Goal: Task Accomplishment & Management: Use online tool/utility

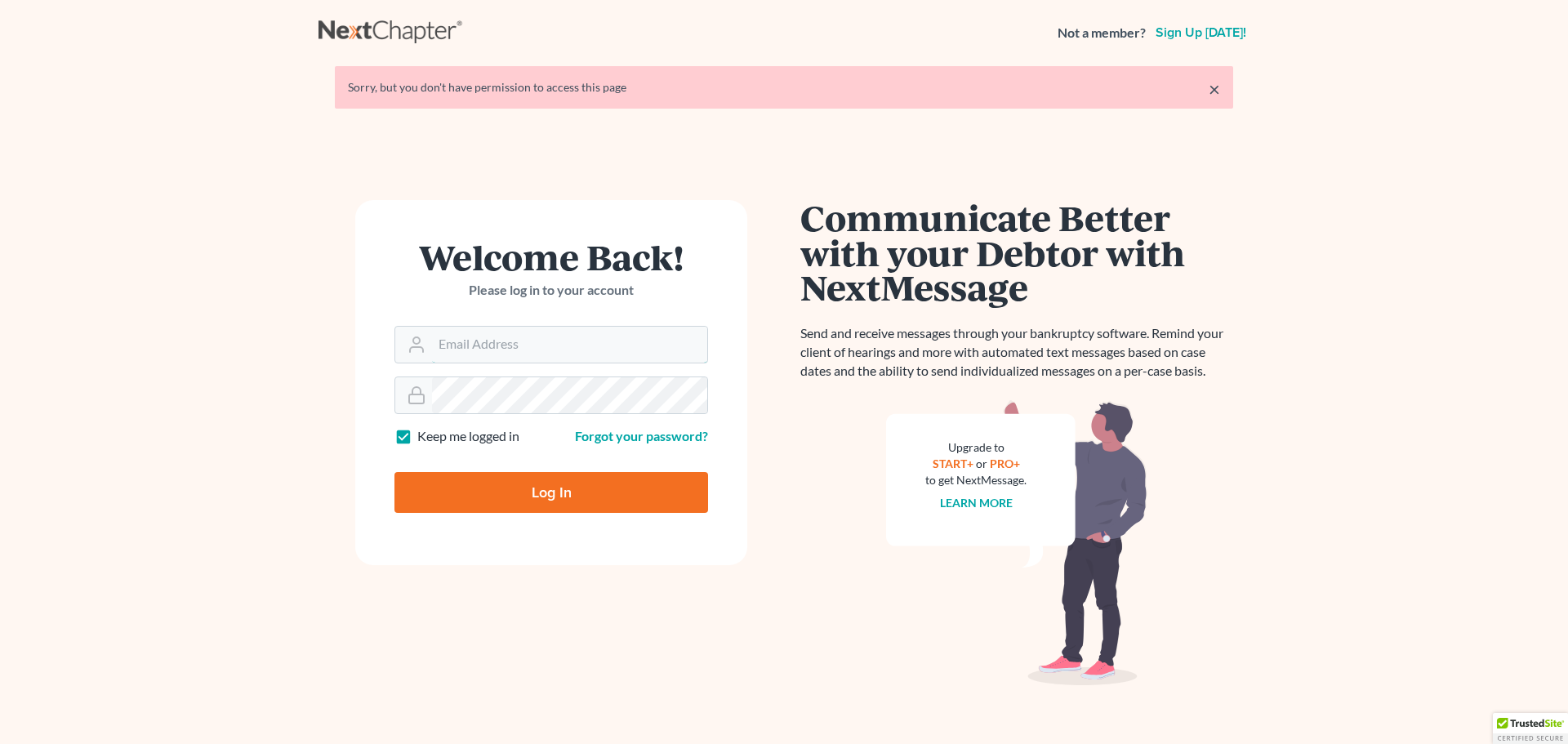
type input "[PERSON_NAME][EMAIL_ADDRESS][DOMAIN_NAME]"
click at [463, 491] on input "Log In" at bounding box center [551, 492] width 314 height 40
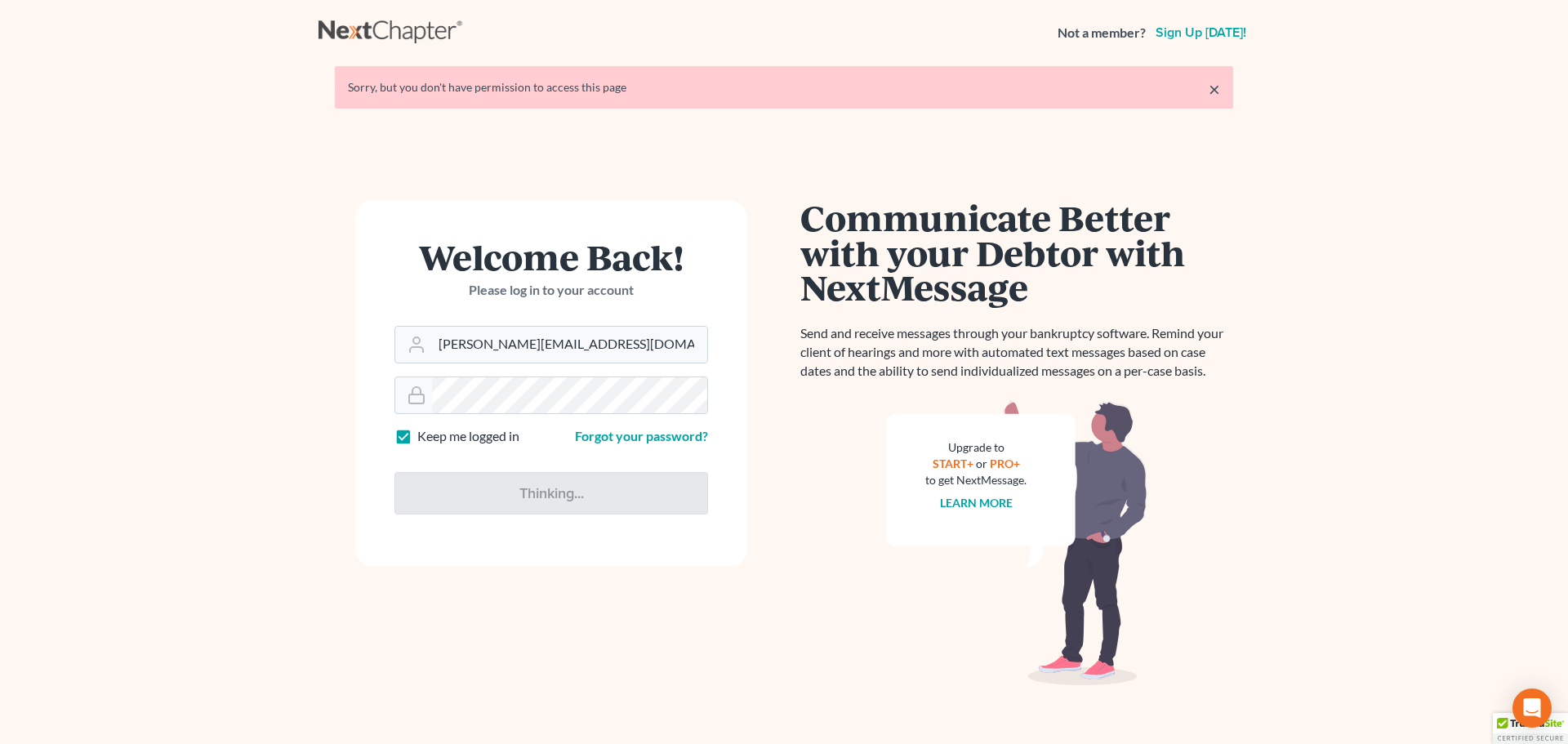
type input "Thinking..."
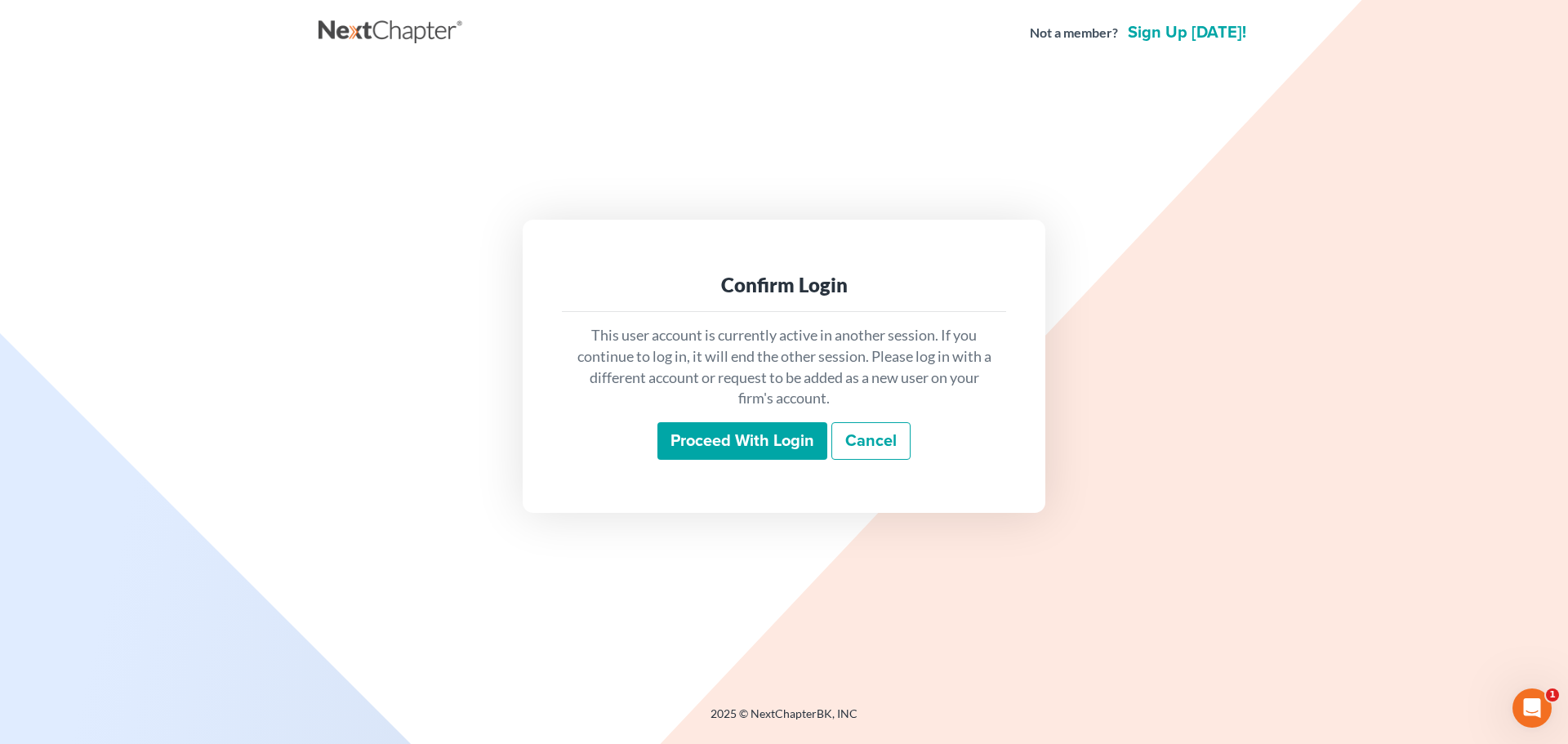
click at [726, 438] on input "Proceed with login" at bounding box center [741, 441] width 170 height 38
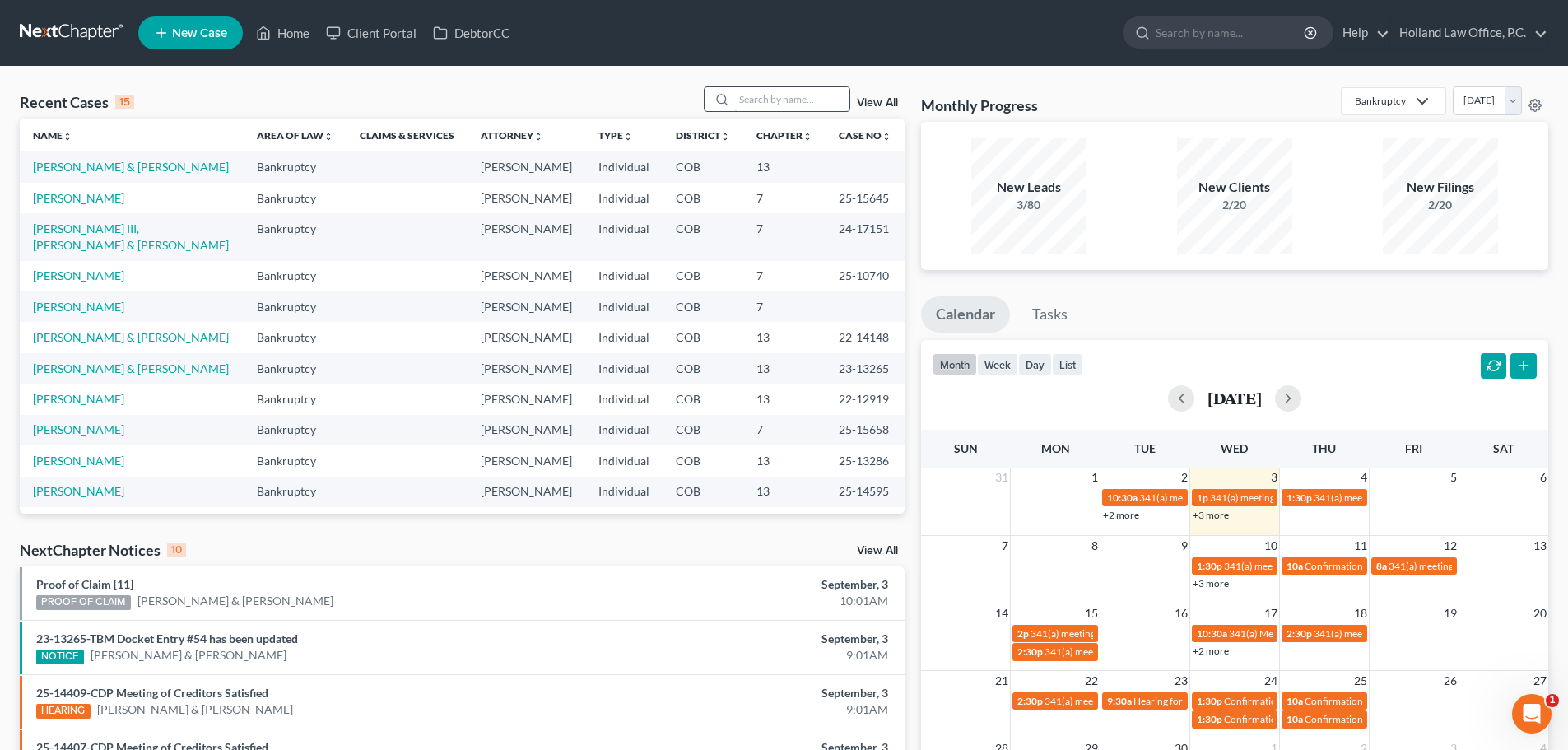
click at [789, 100] on input "search" at bounding box center [792, 98] width 115 height 24
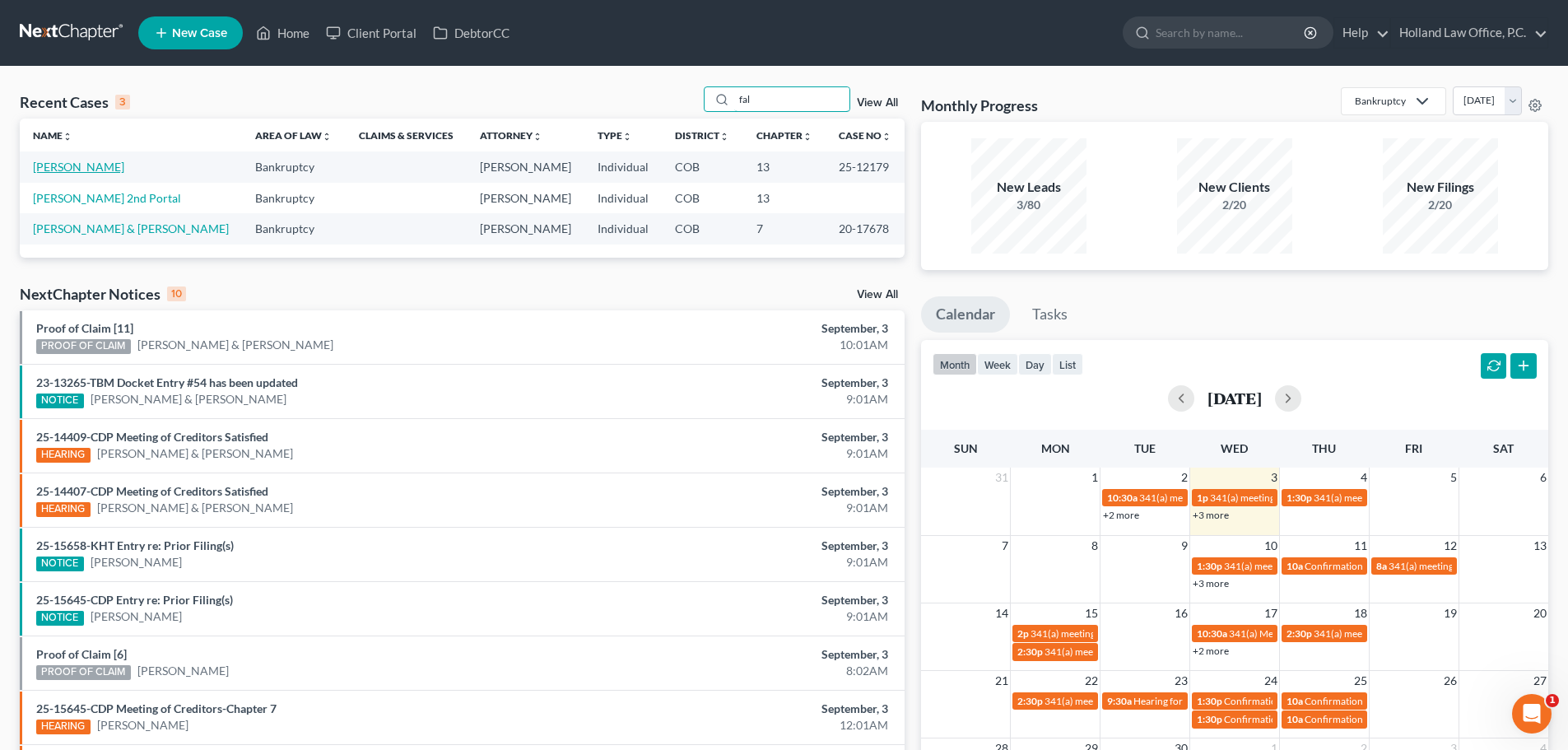
type input "fal"
click at [66, 164] on link "[PERSON_NAME]" at bounding box center [78, 167] width 91 height 14
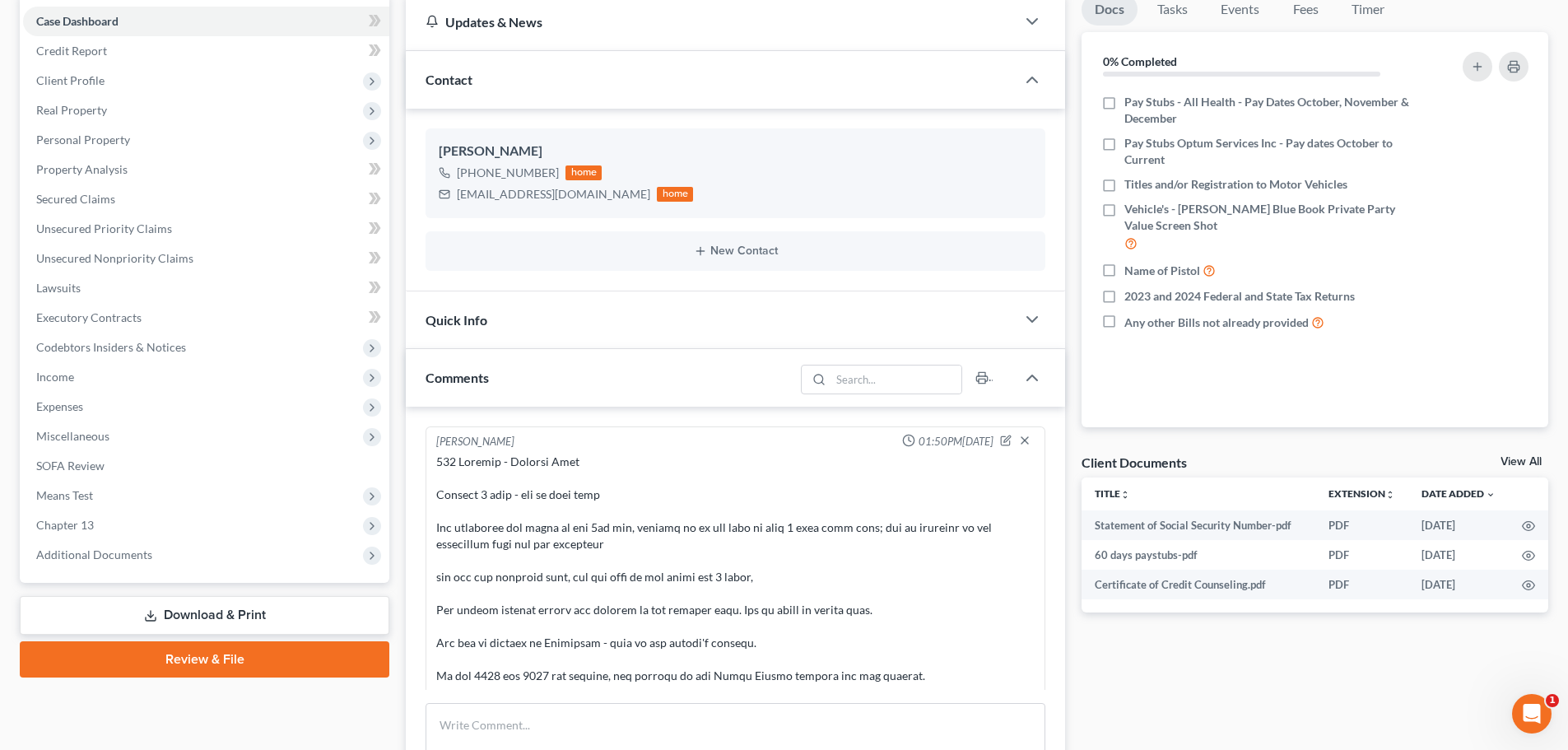
scroll to position [384, 0]
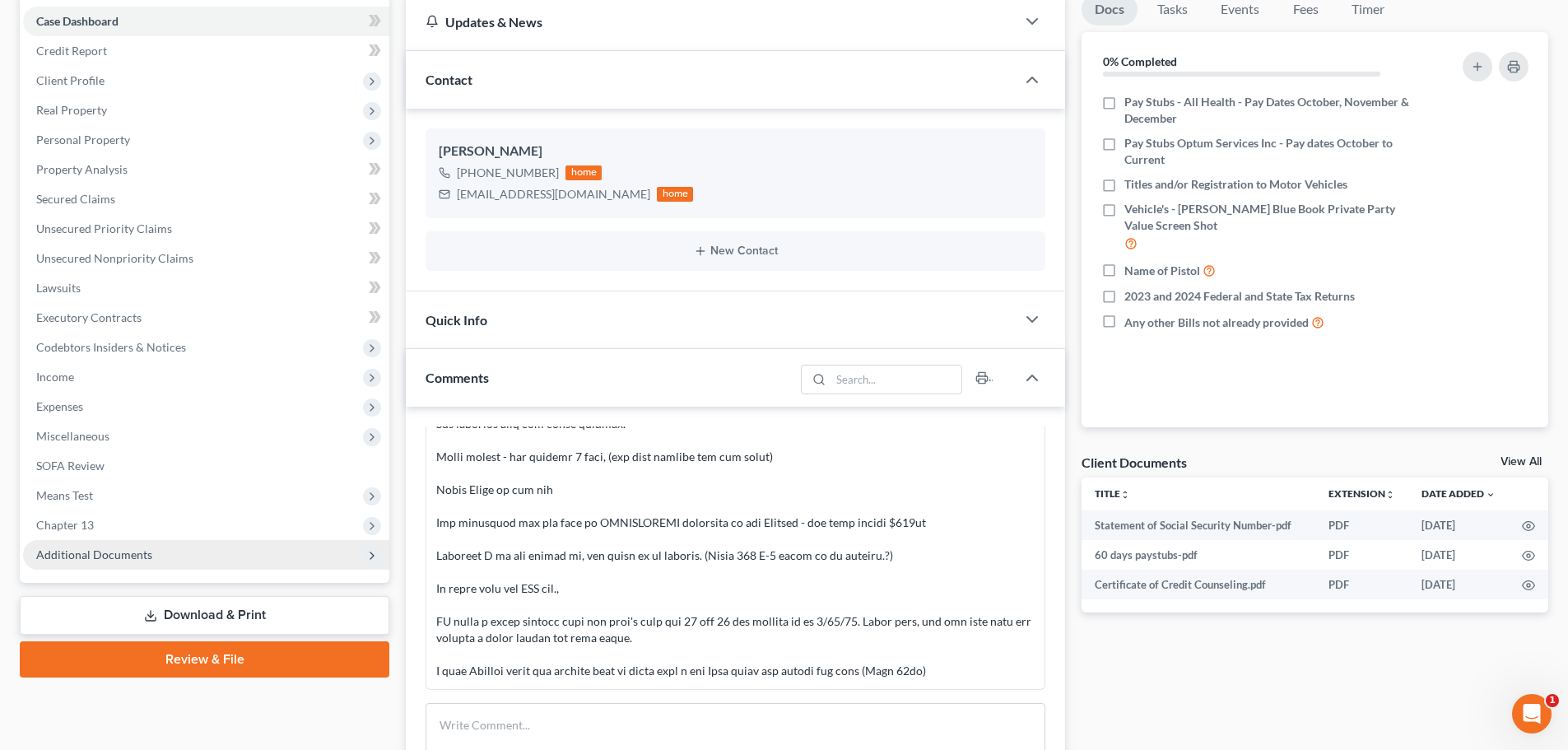
click at [112, 552] on span "Additional Documents" at bounding box center [94, 554] width 116 height 14
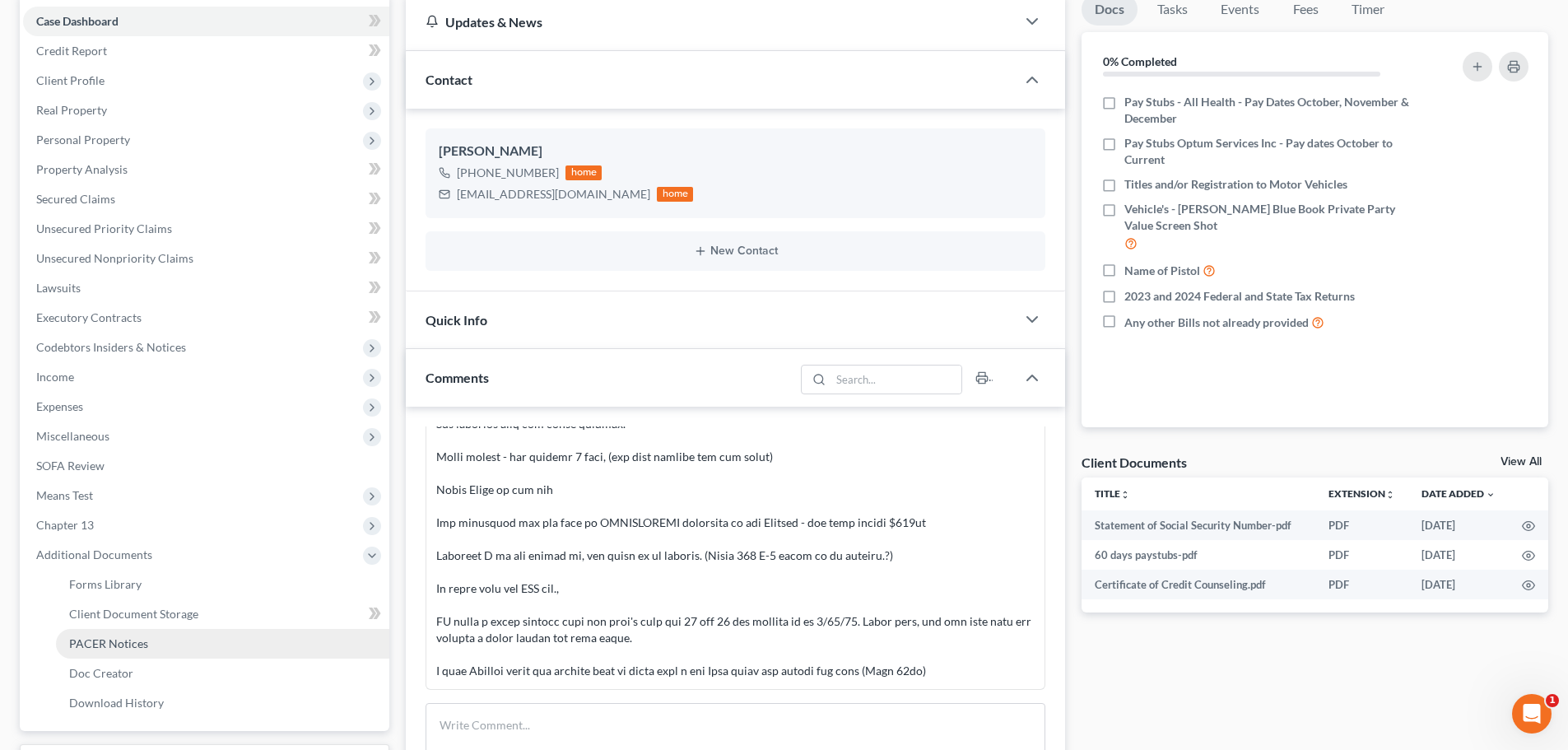
click at [113, 637] on span "PACER Notices" at bounding box center [108, 644] width 79 height 14
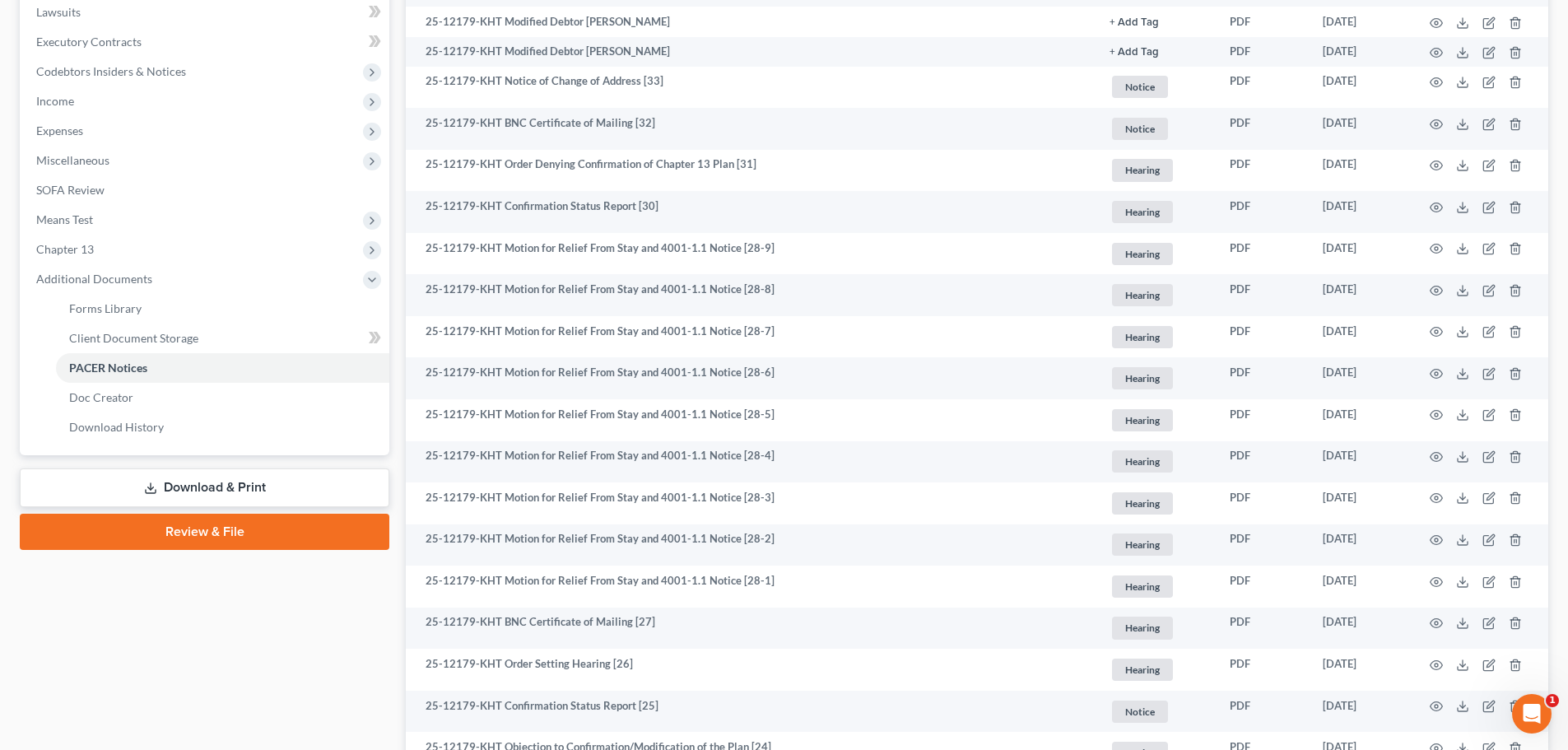
scroll to position [576, 0]
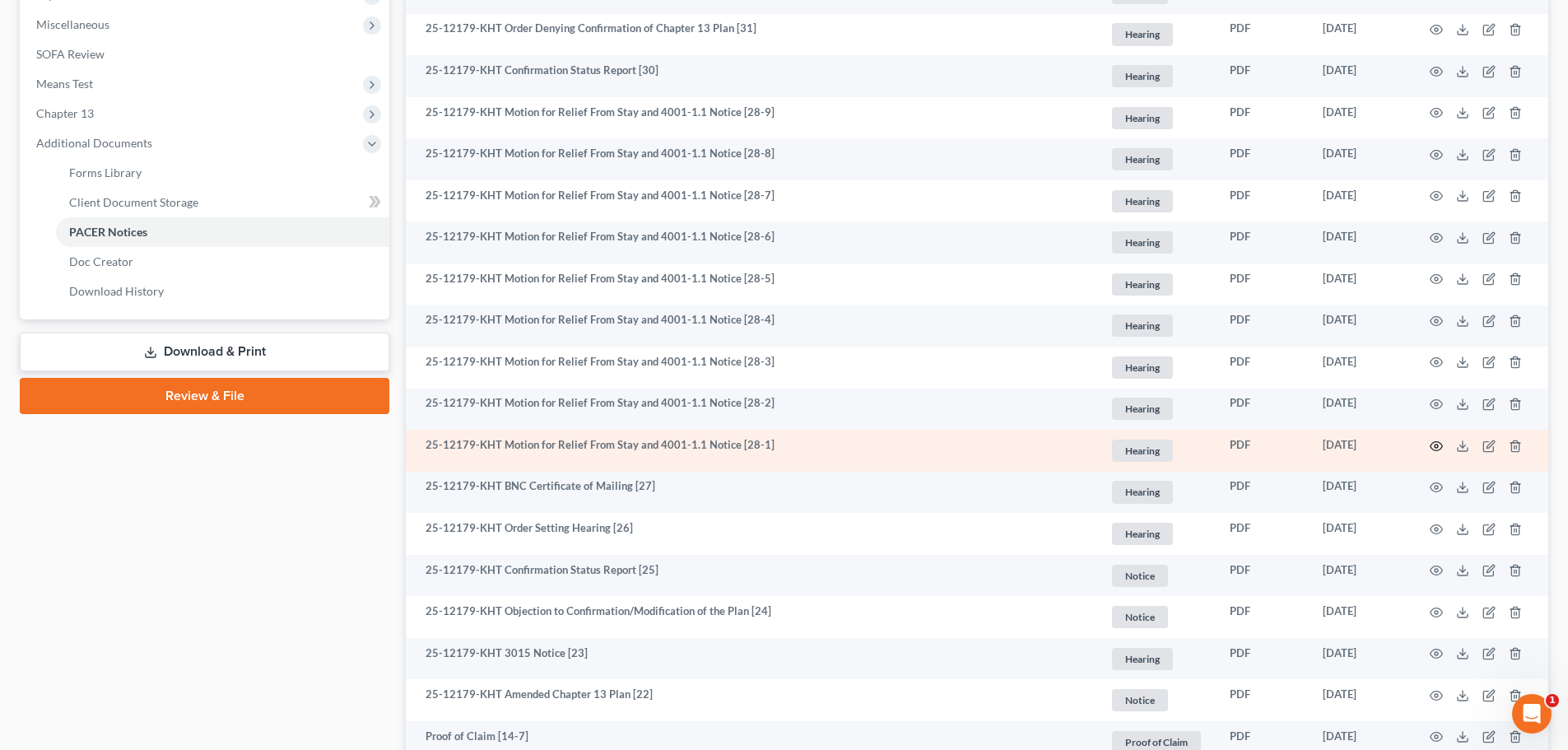
click at [1436, 447] on circle "button" at bounding box center [1436, 446] width 4 height 4
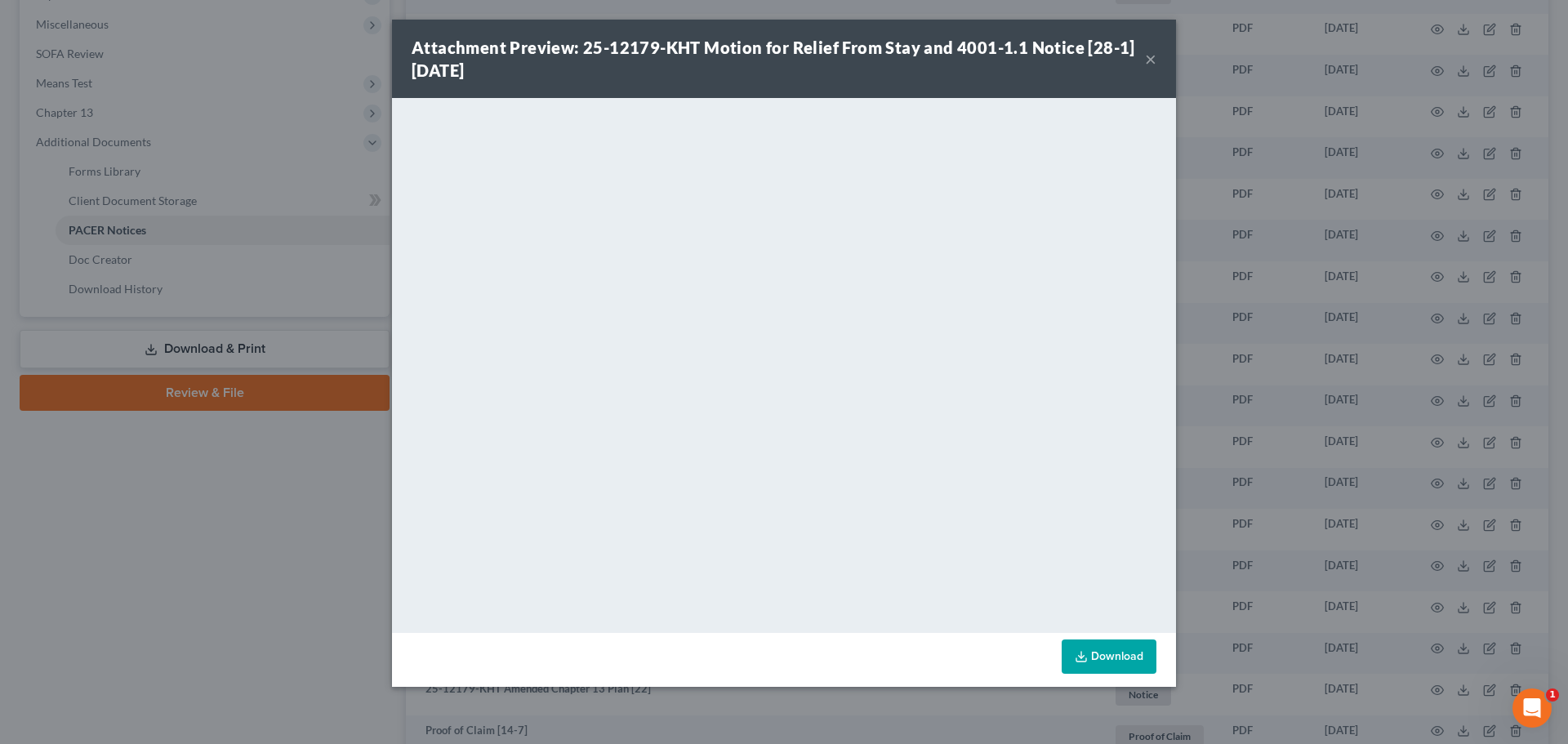
click at [1150, 58] on button "×" at bounding box center [1150, 59] width 11 height 19
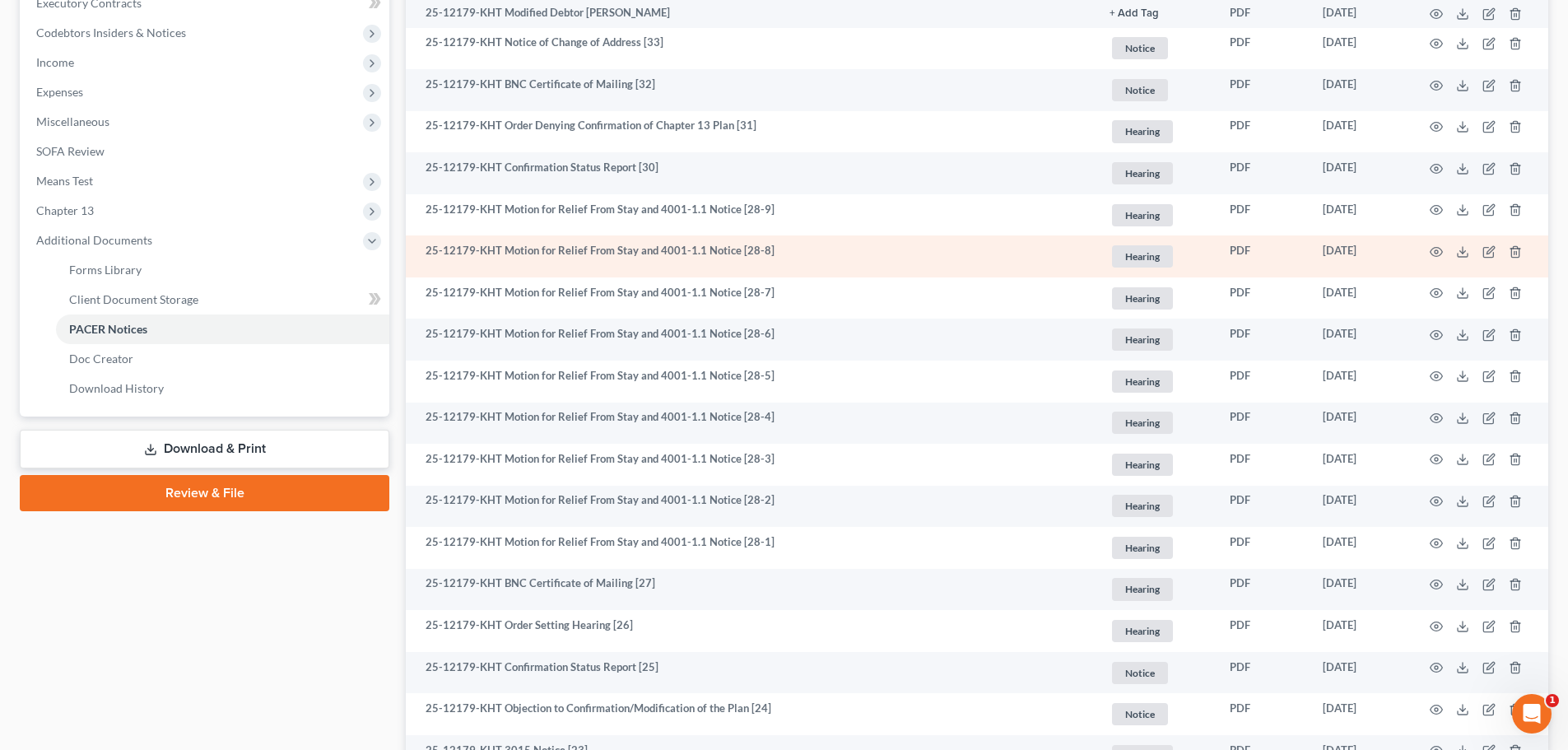
scroll to position [329, 0]
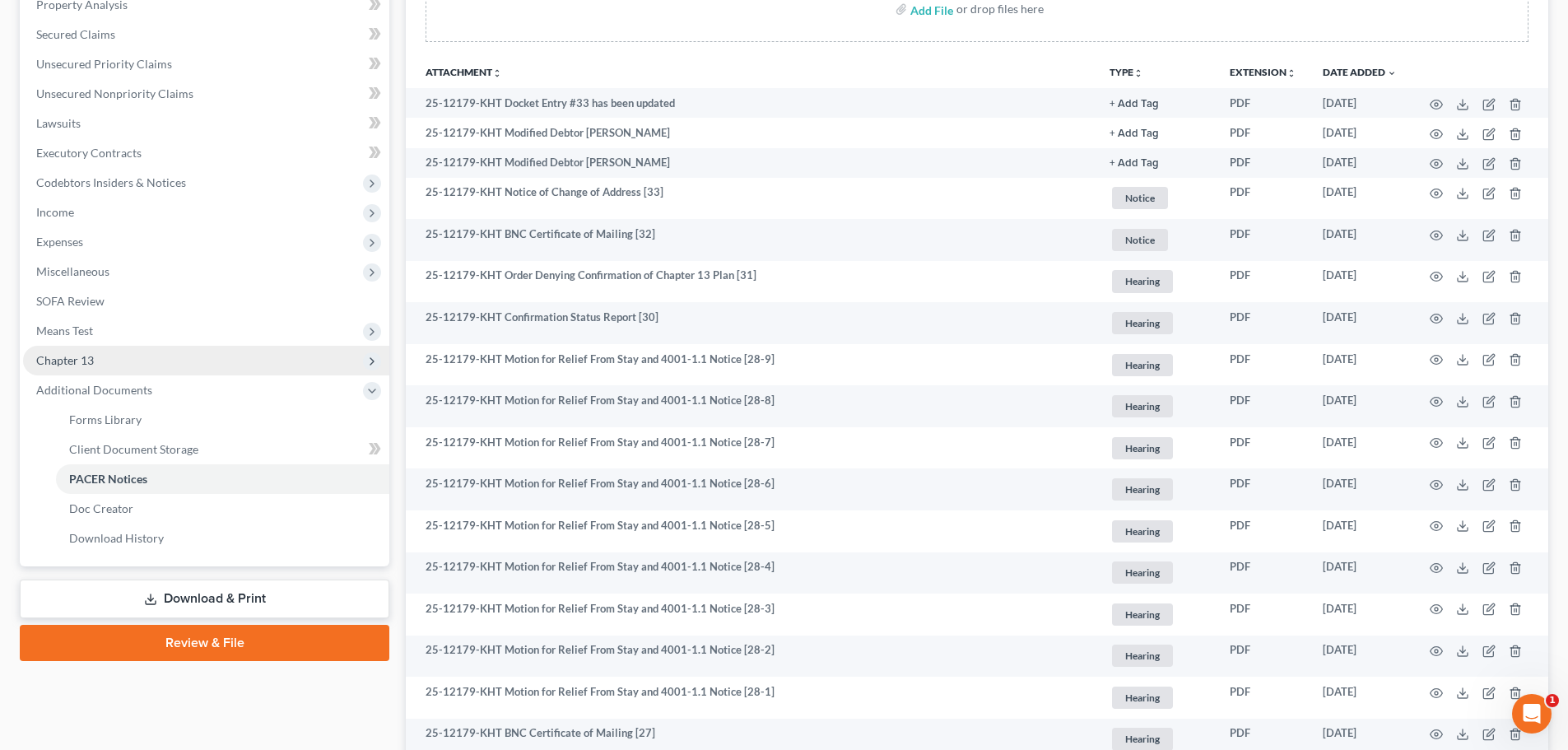
click at [51, 364] on span "Chapter 13" at bounding box center [65, 360] width 58 height 14
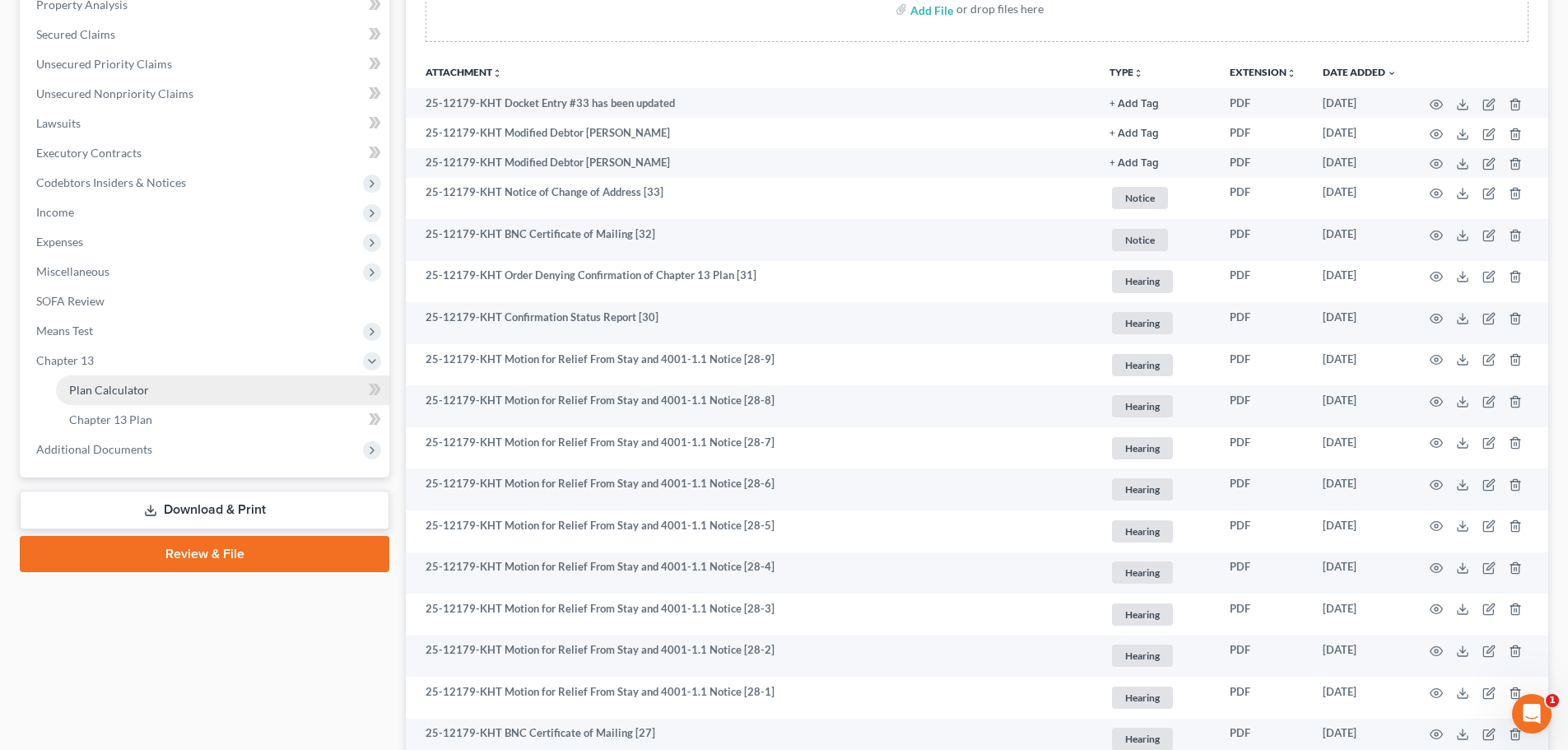
click at [92, 392] on span "Plan Calculator" at bounding box center [109, 390] width 80 height 14
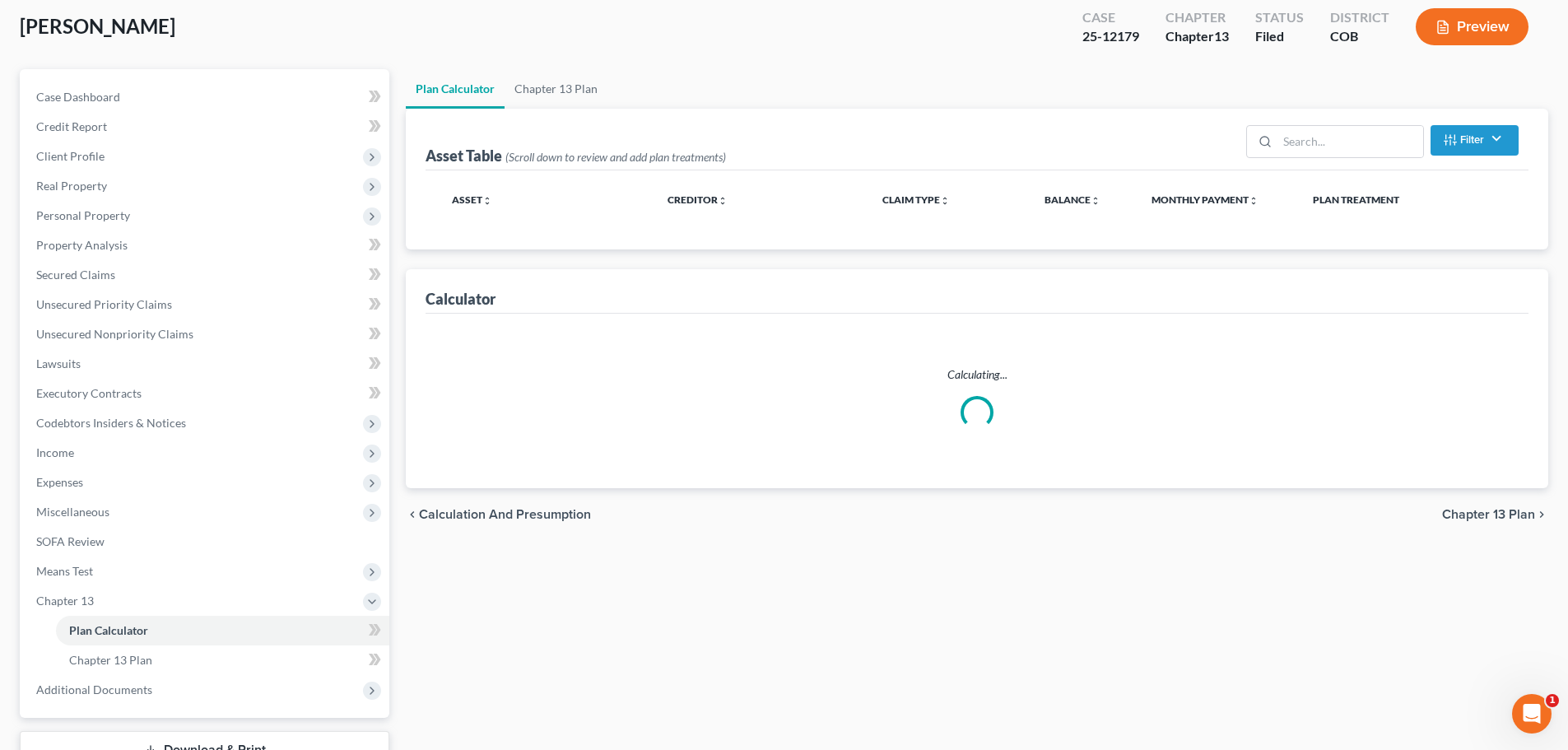
scroll to position [165, 0]
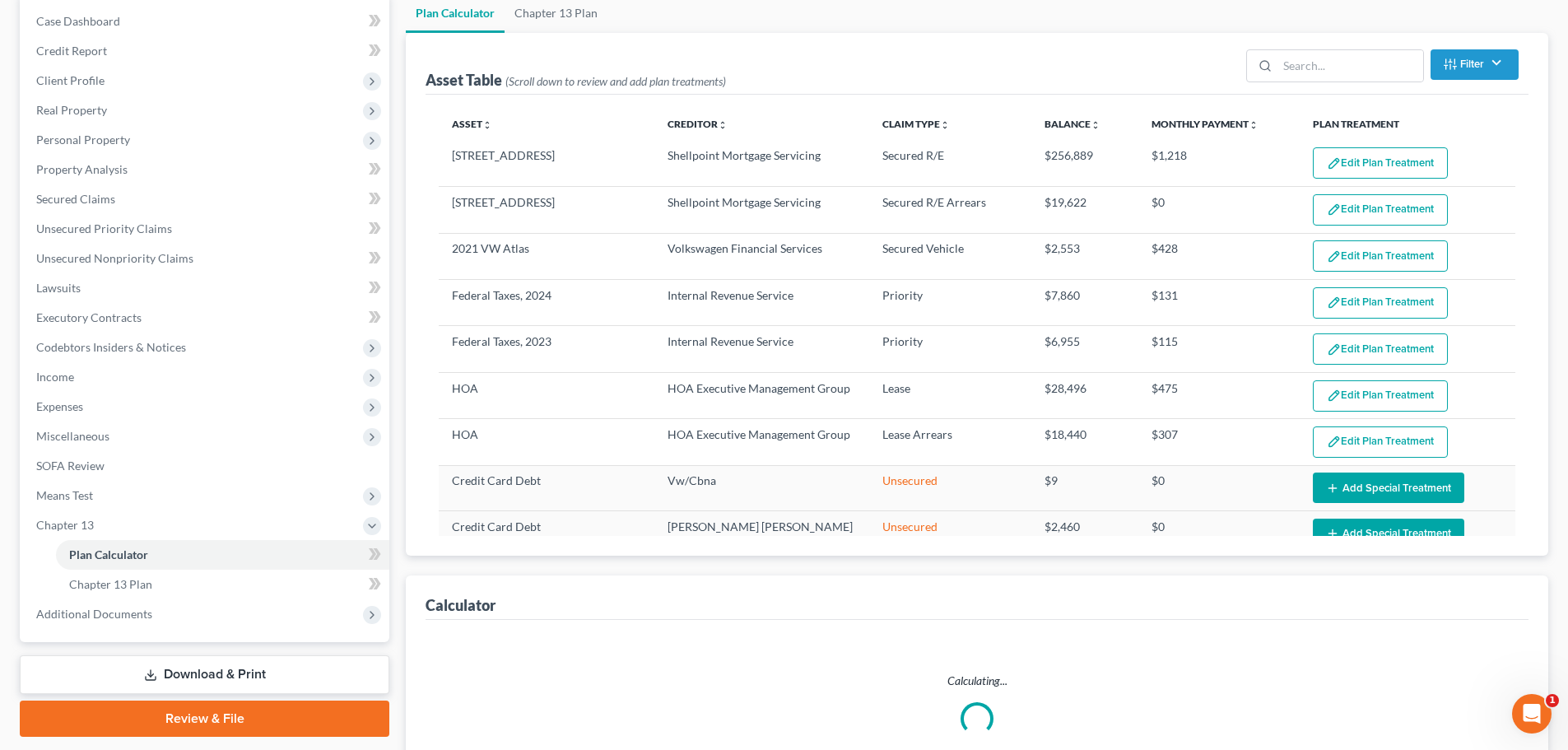
select select "59"
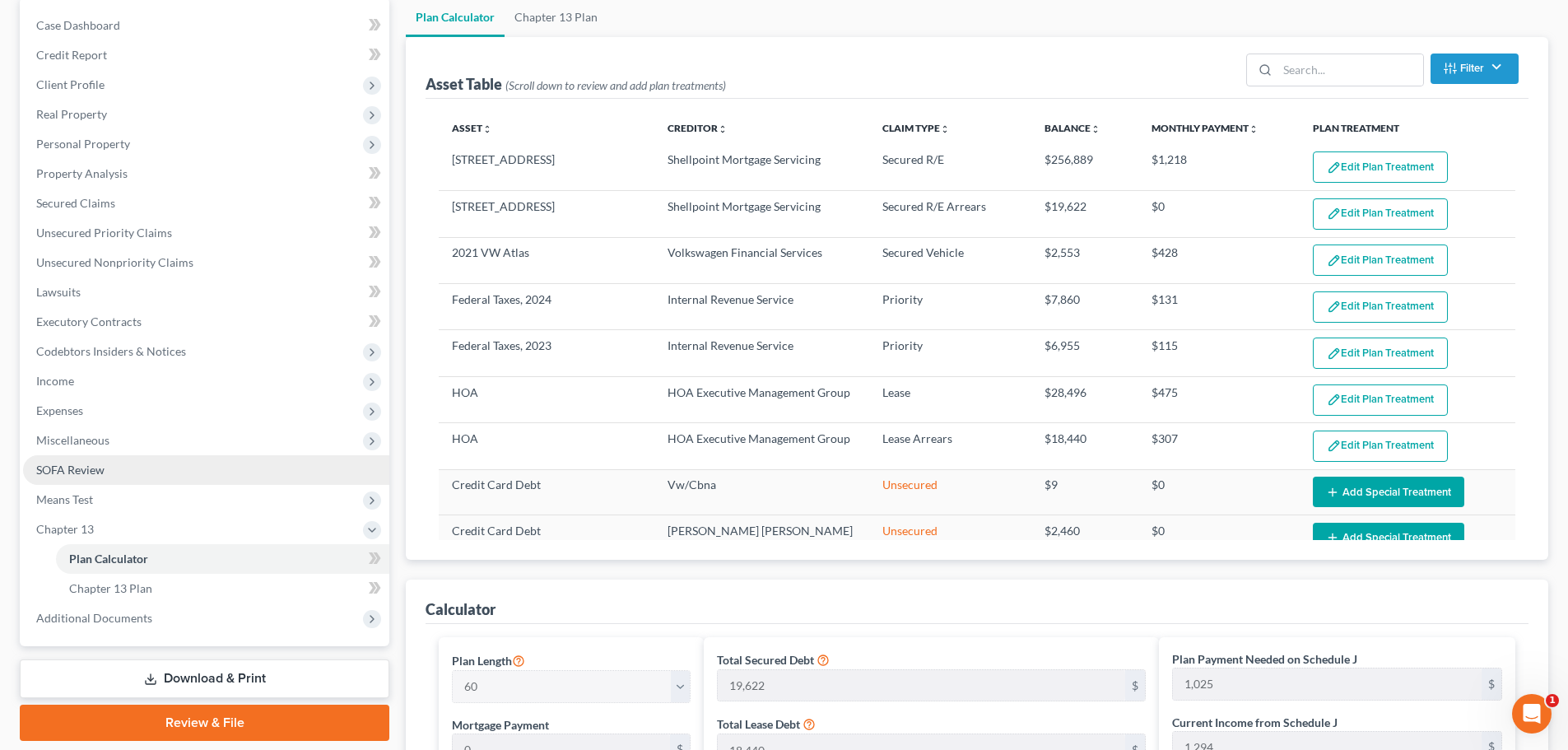
scroll to position [247, 0]
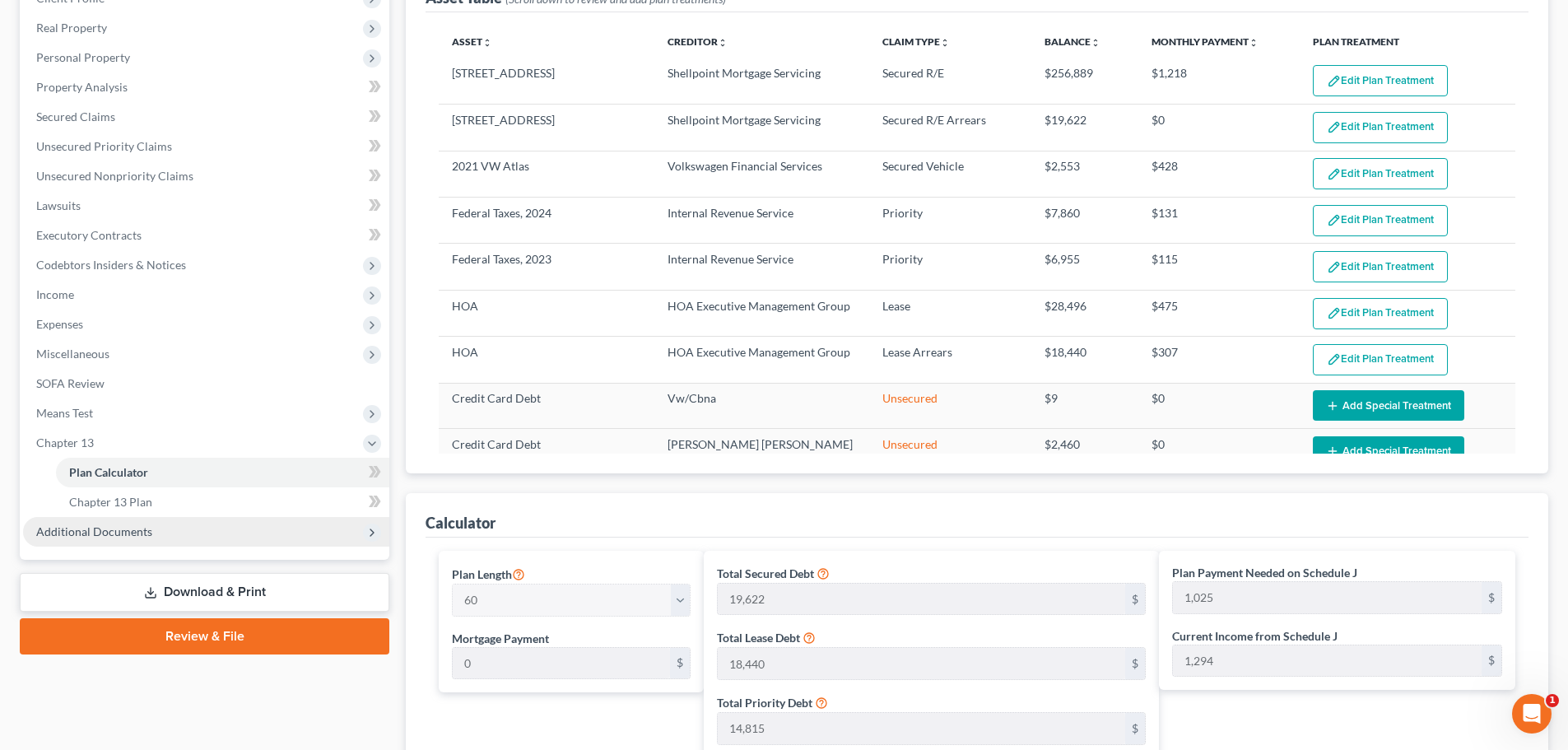
click at [108, 525] on span "Additional Documents" at bounding box center [94, 531] width 116 height 14
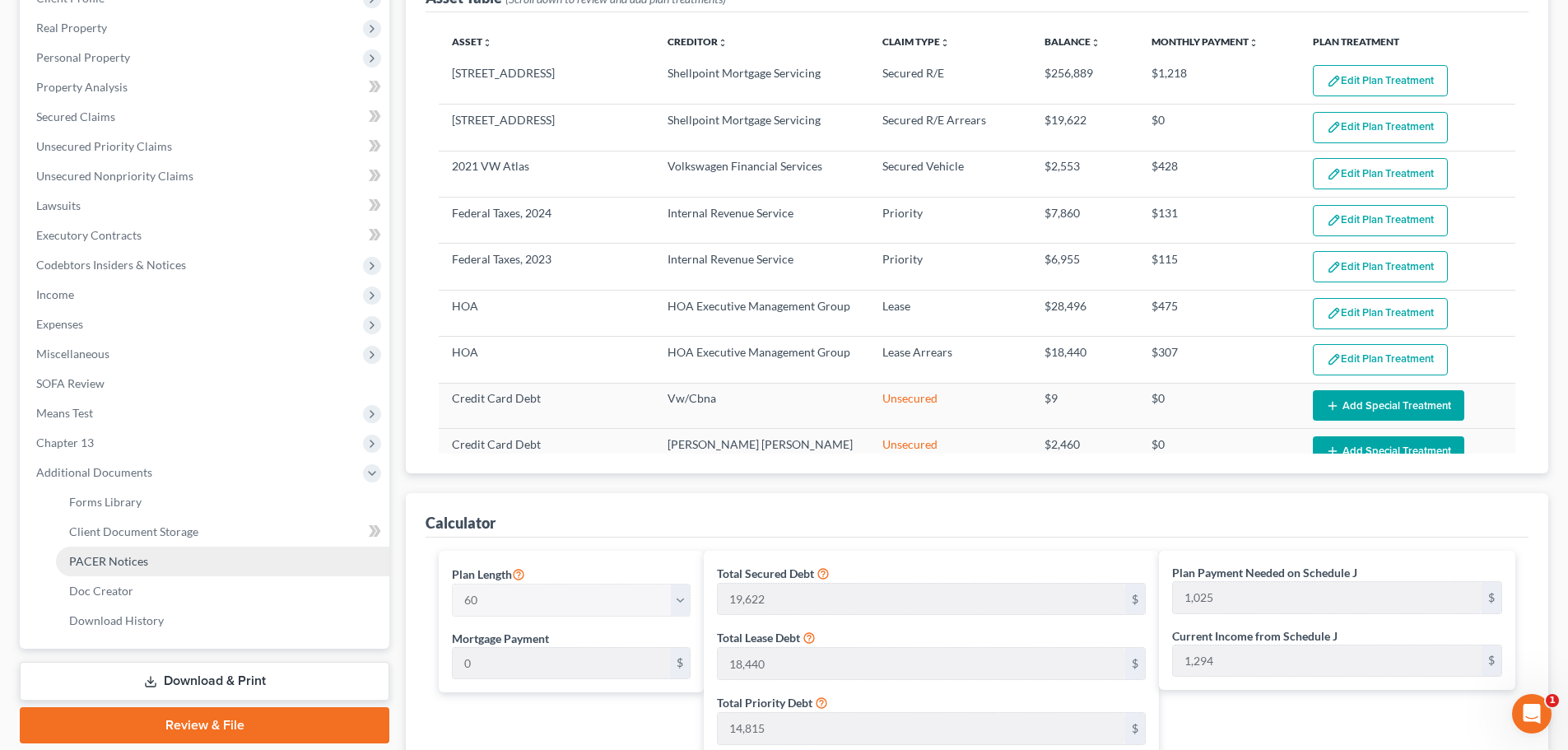
click at [100, 560] on span "PACER Notices" at bounding box center [108, 561] width 79 height 14
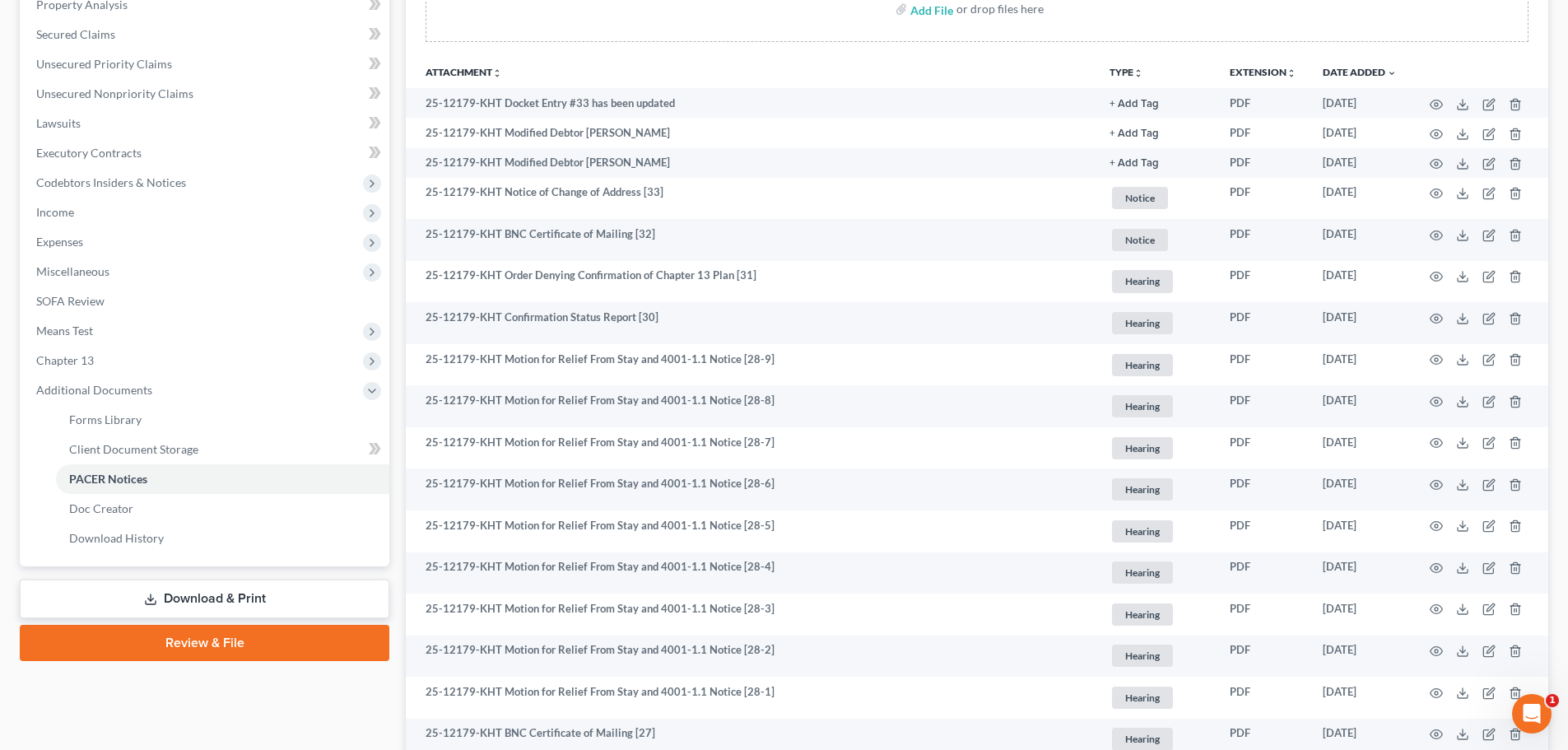
scroll to position [411, 0]
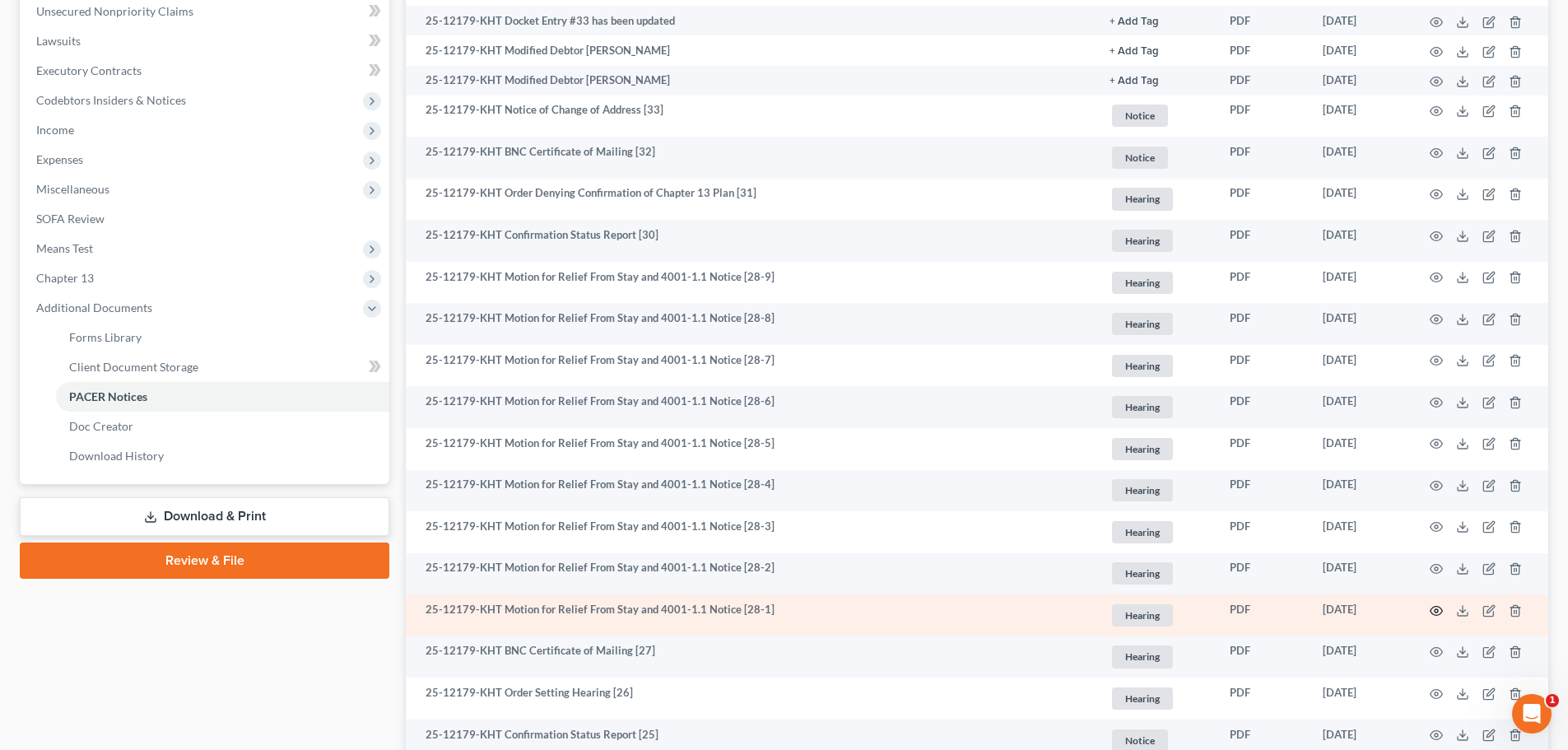
click at [1432, 610] on icon "button" at bounding box center [1436, 610] width 13 height 13
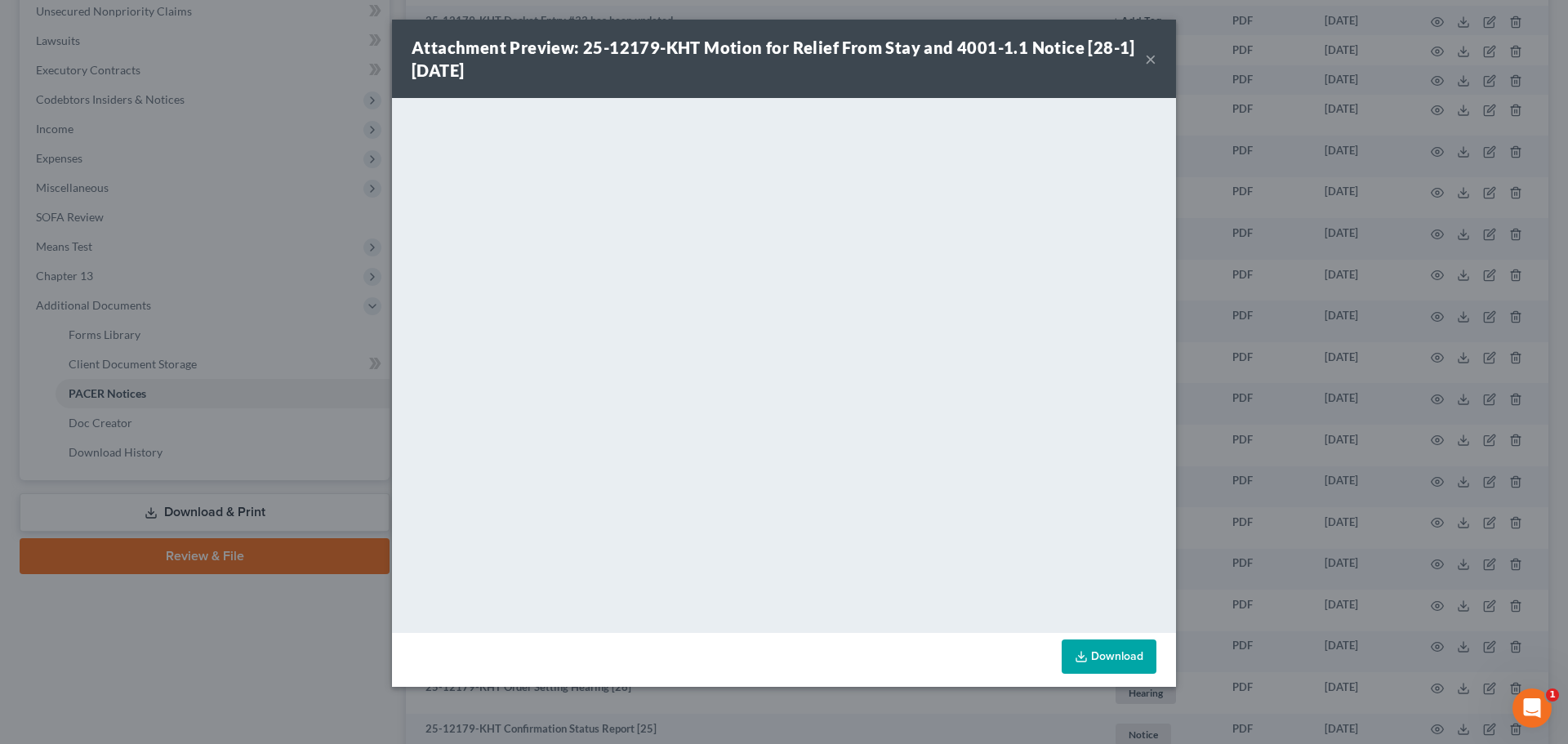
click at [1155, 63] on button "×" at bounding box center [1150, 59] width 11 height 19
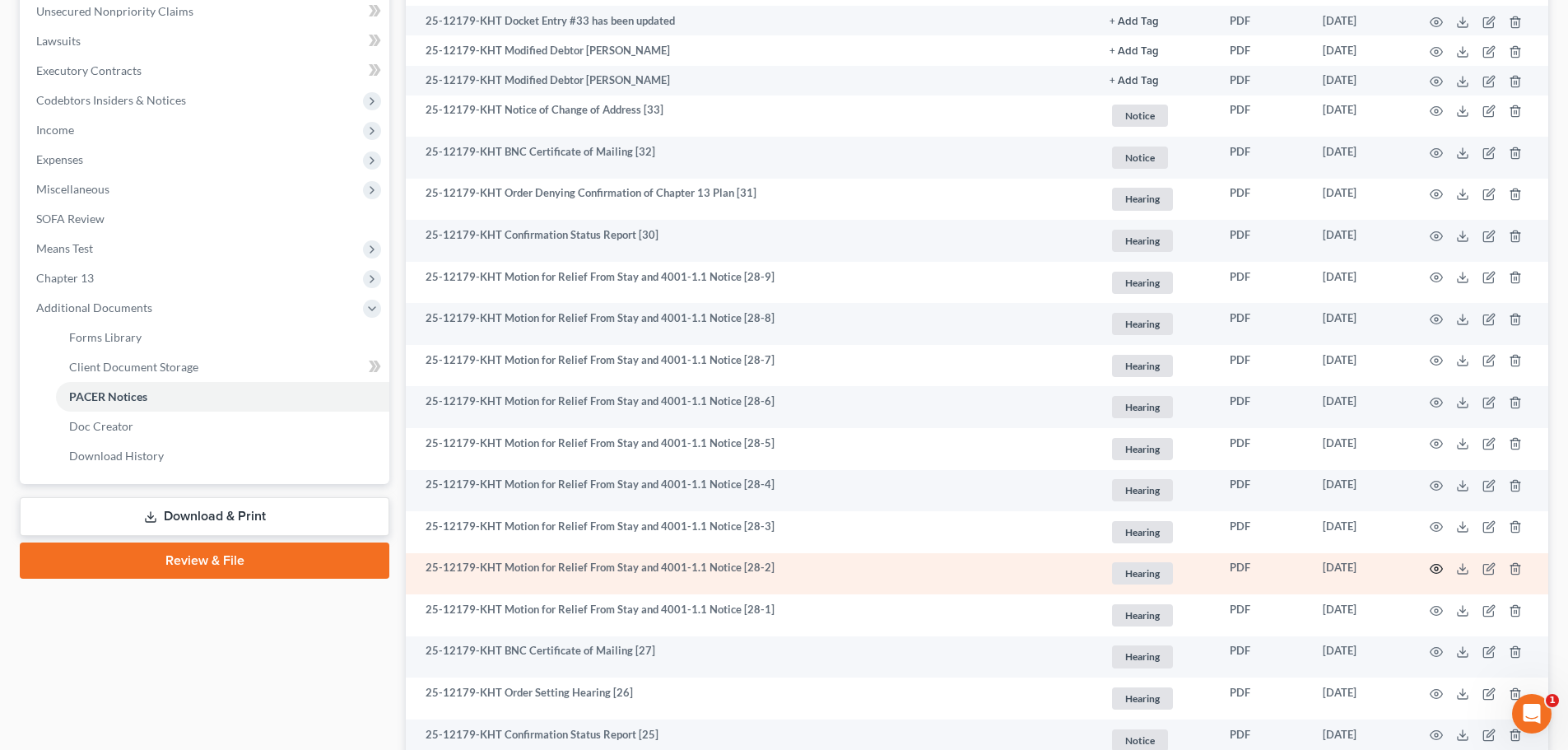
click at [1440, 569] on icon "button" at bounding box center [1436, 568] width 13 height 13
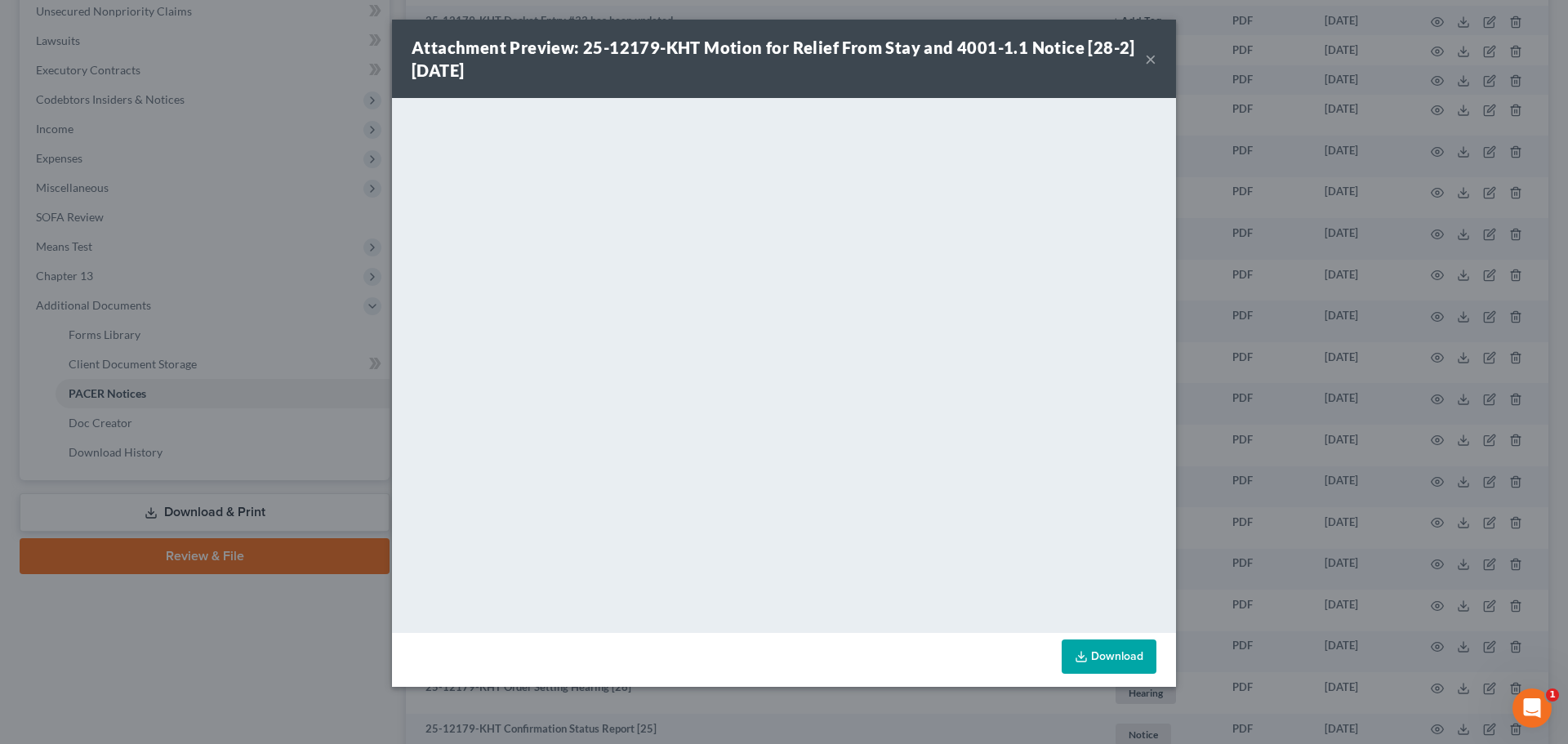
click at [1147, 57] on button "×" at bounding box center [1150, 59] width 11 height 19
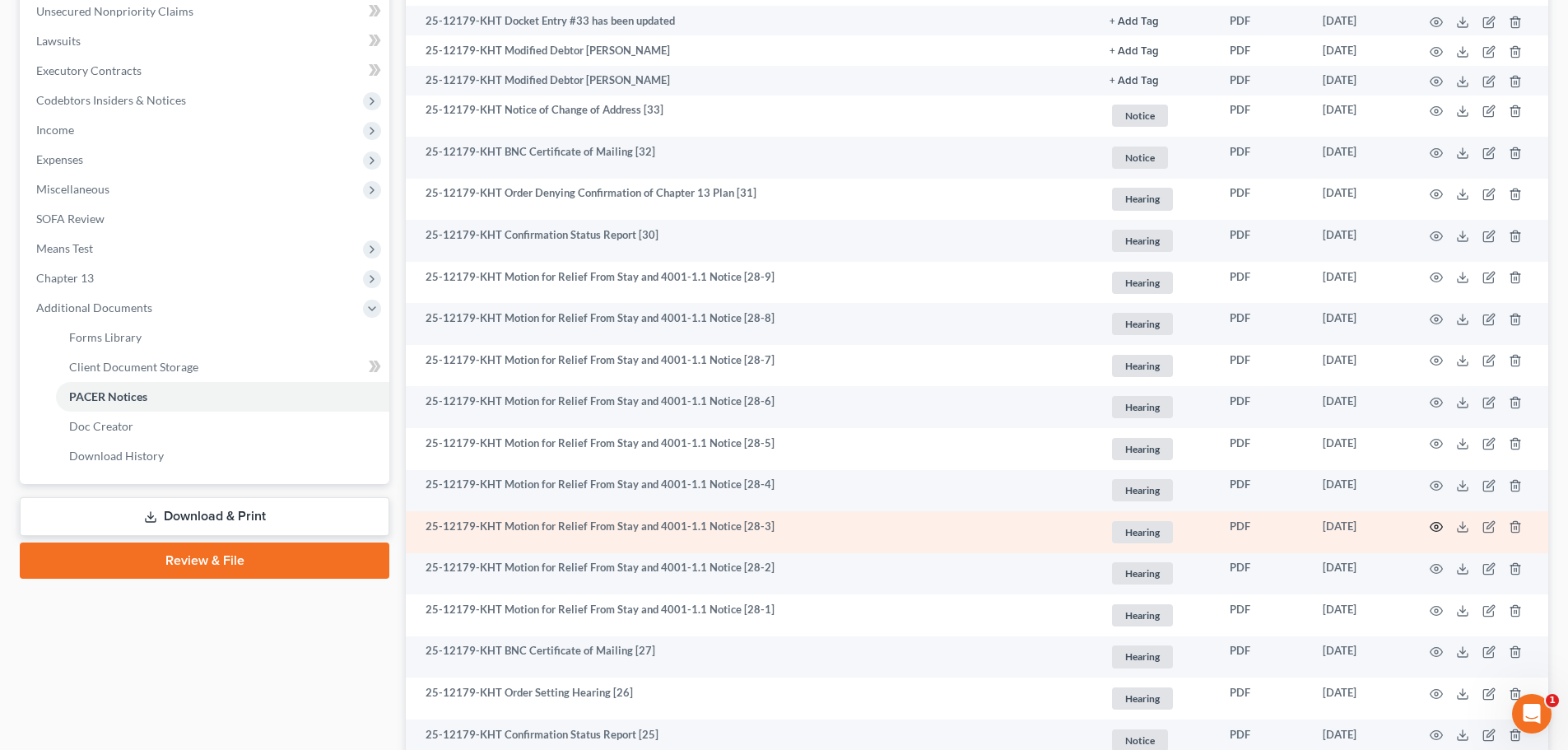
click at [1438, 527] on circle "button" at bounding box center [1436, 527] width 4 height 4
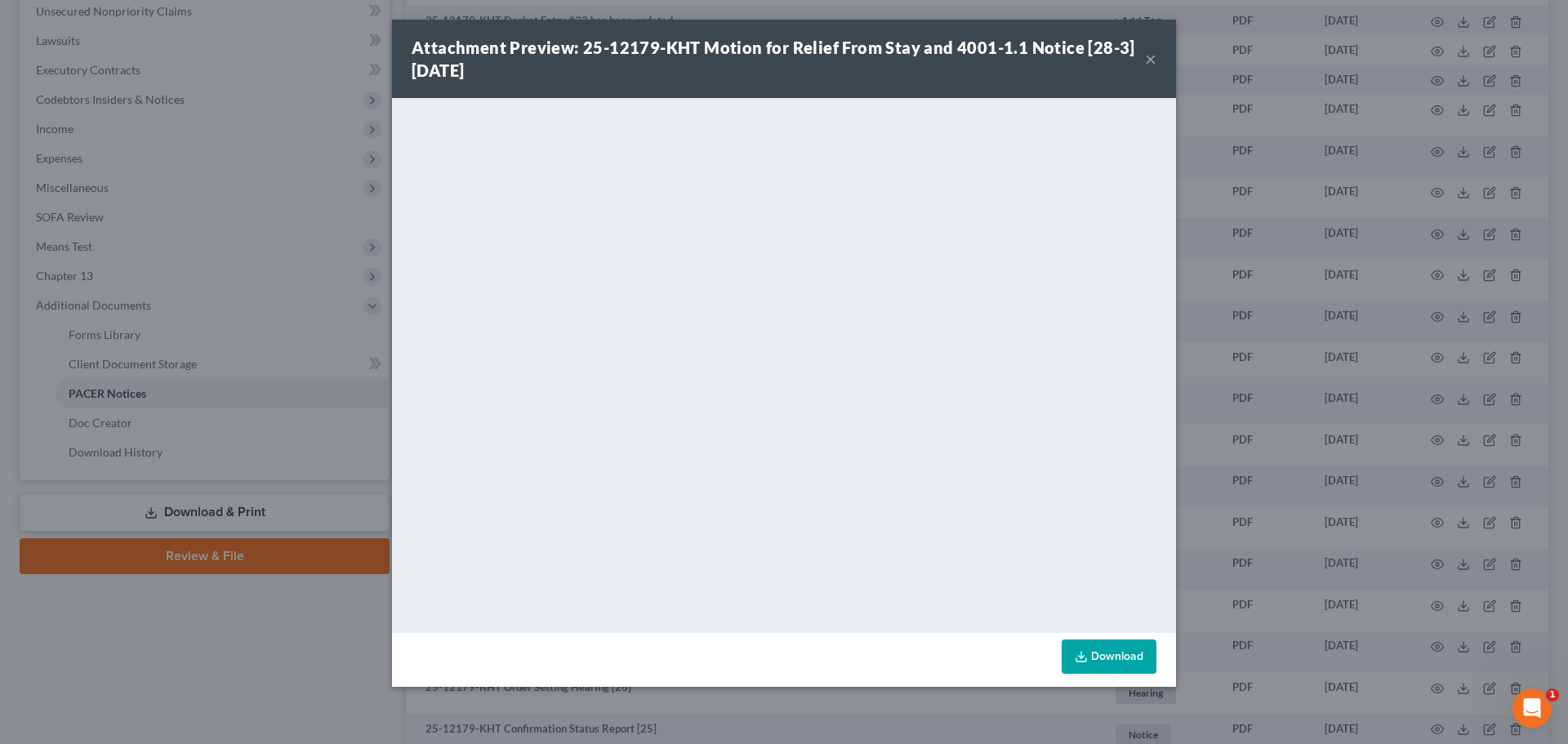
click at [1151, 58] on button "×" at bounding box center [1150, 59] width 11 height 19
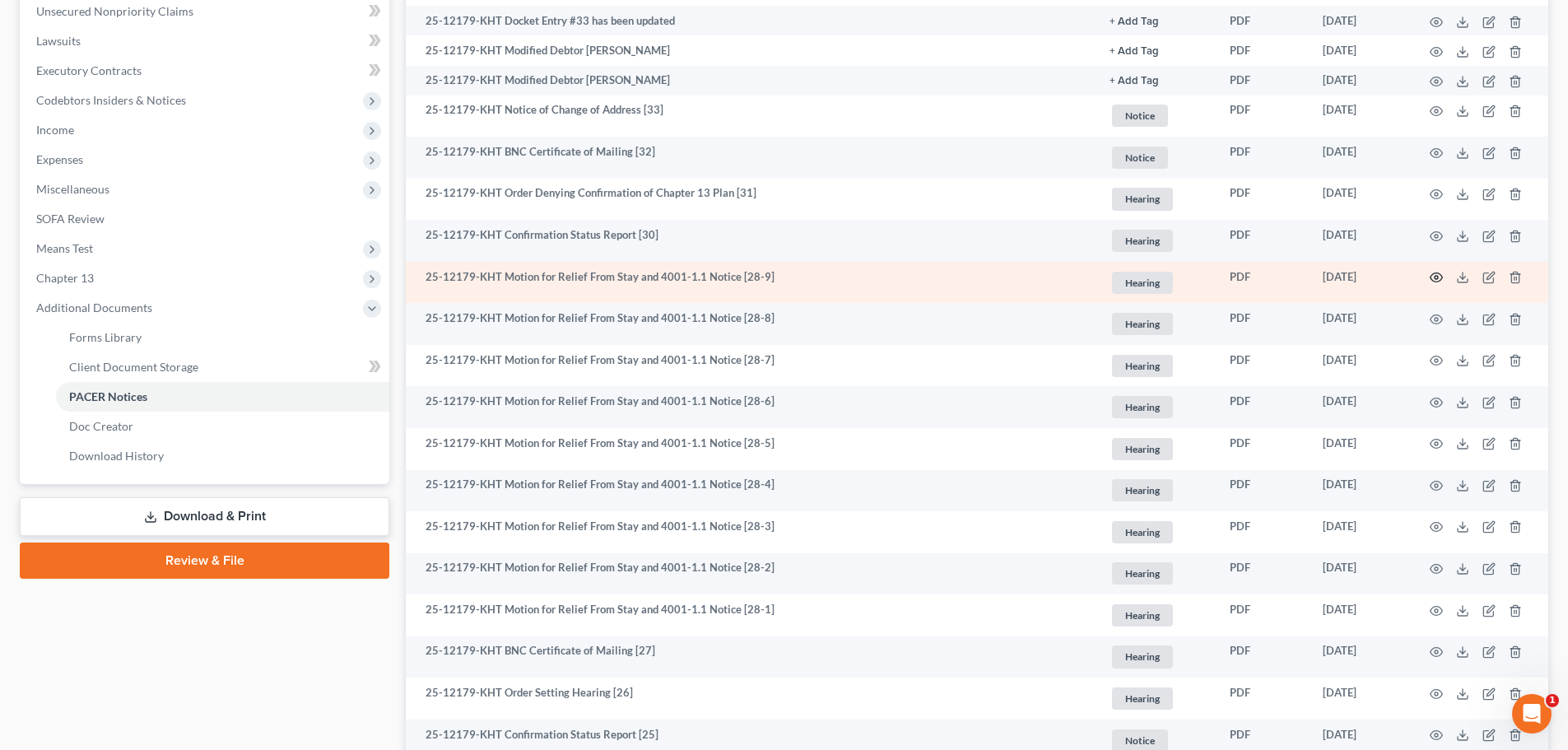
click at [1437, 277] on circle "button" at bounding box center [1436, 277] width 4 height 4
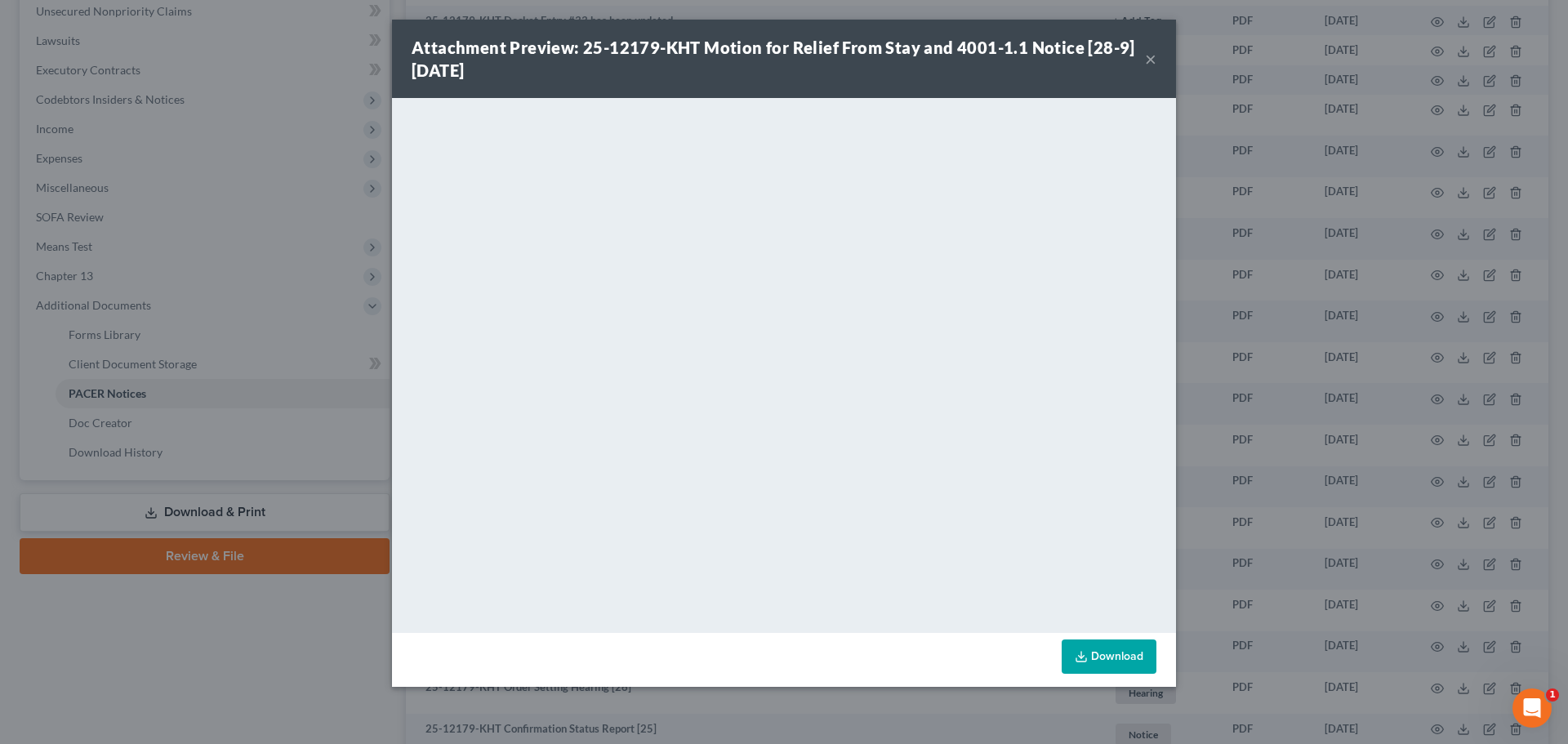
click at [1156, 55] on button "×" at bounding box center [1150, 59] width 11 height 19
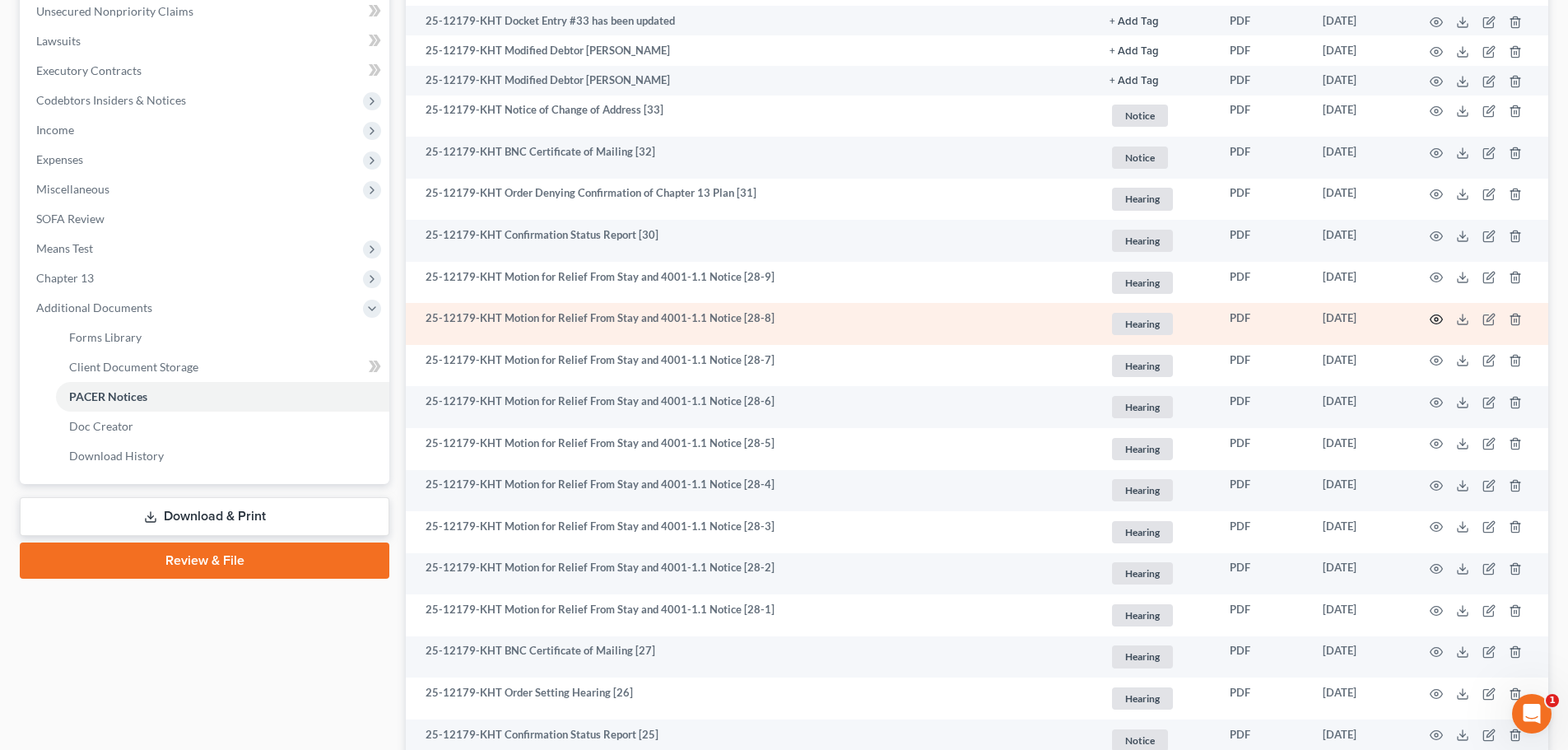
click at [1439, 319] on icon "button" at bounding box center [1436, 319] width 13 height 13
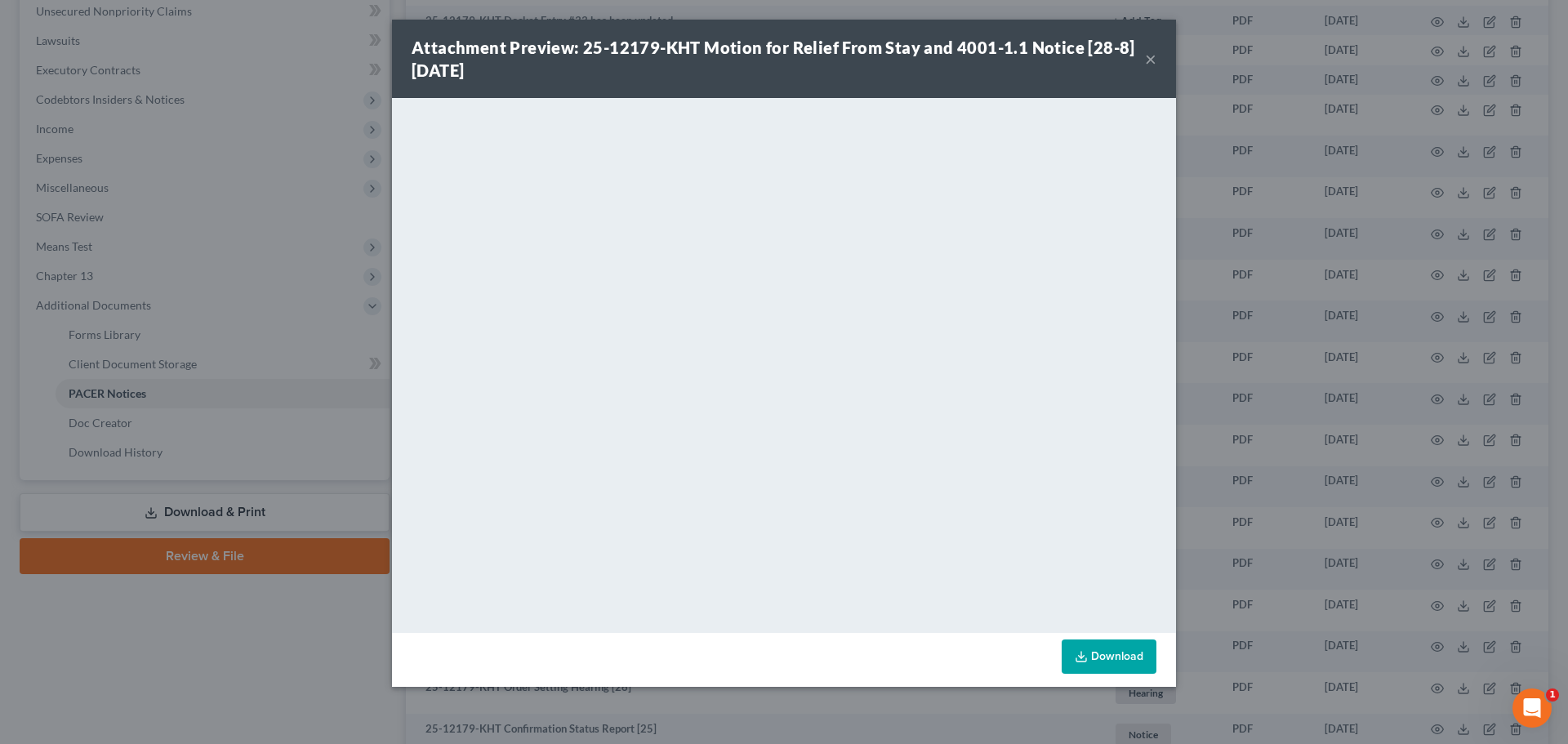
click at [1153, 56] on button "×" at bounding box center [1150, 59] width 11 height 19
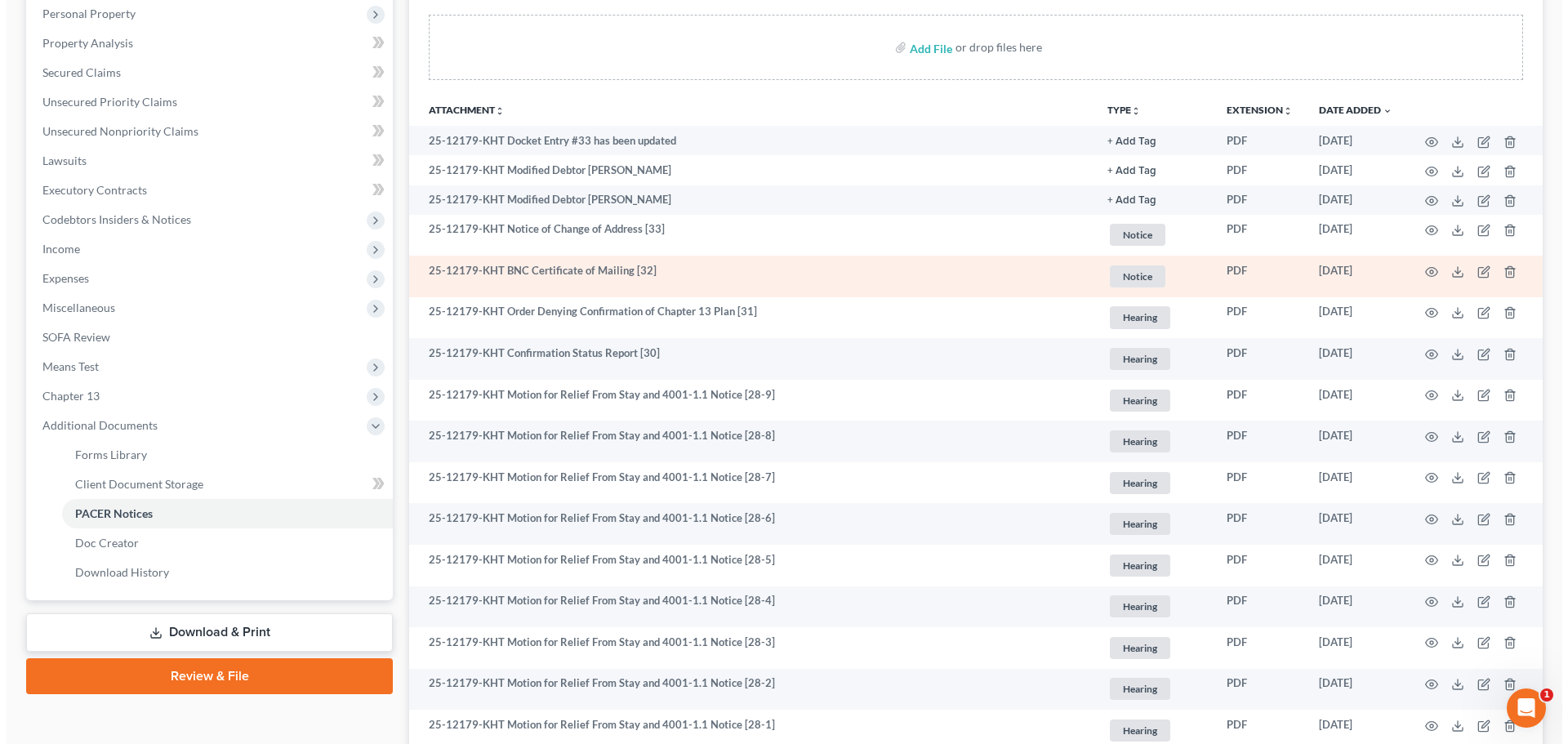
scroll to position [326, 0]
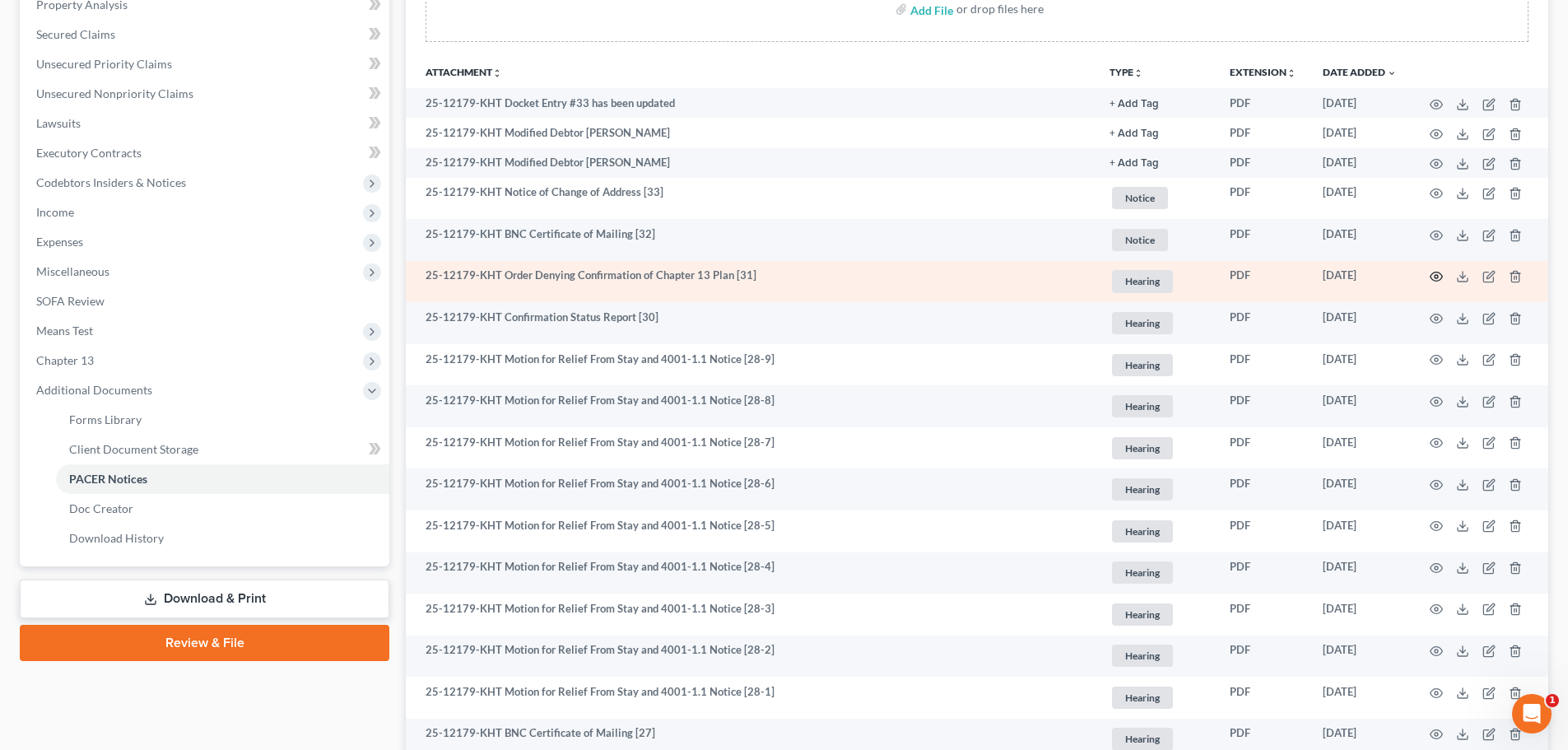
click at [1441, 274] on icon "button" at bounding box center [1437, 277] width 12 height 9
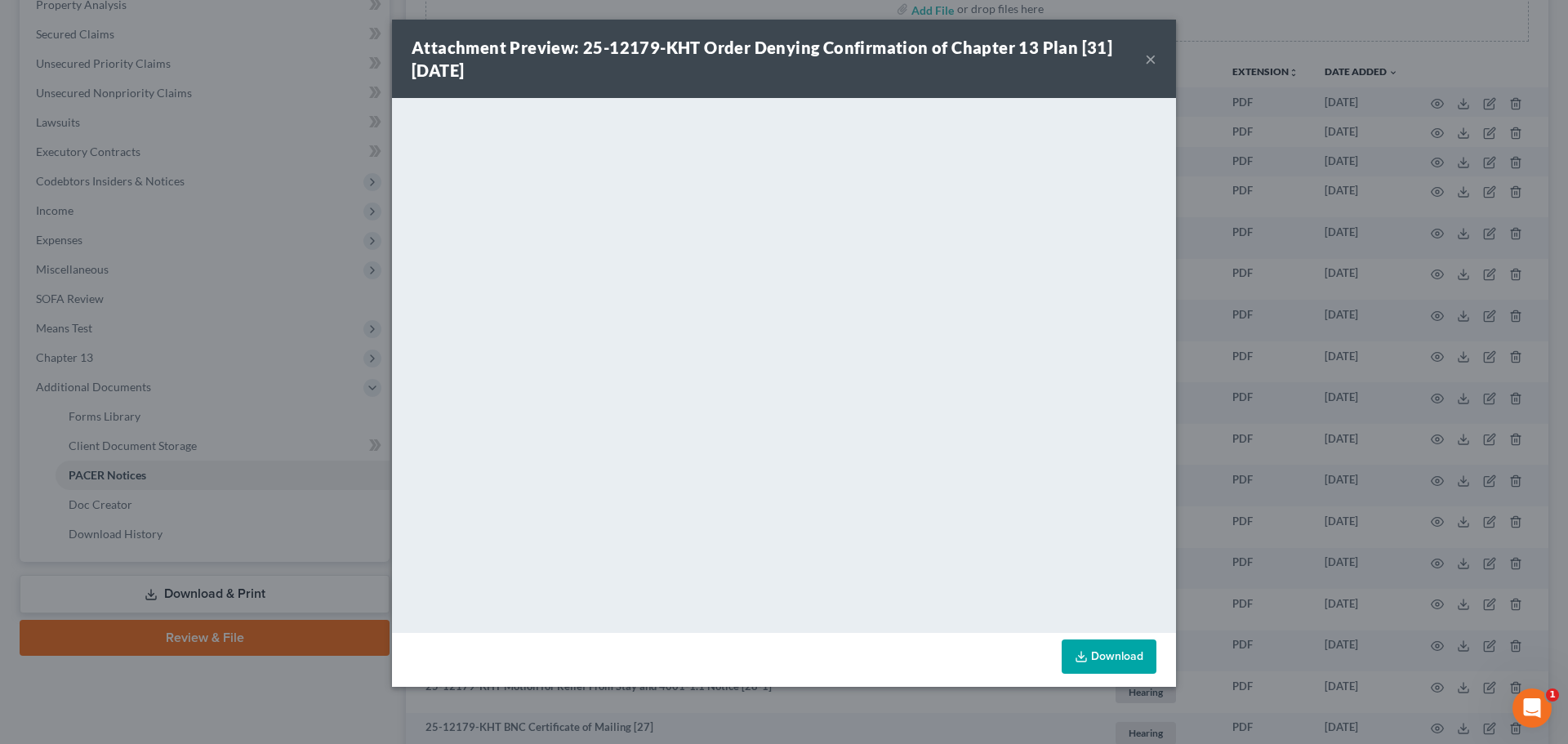
click at [1147, 62] on button "×" at bounding box center [1150, 59] width 11 height 19
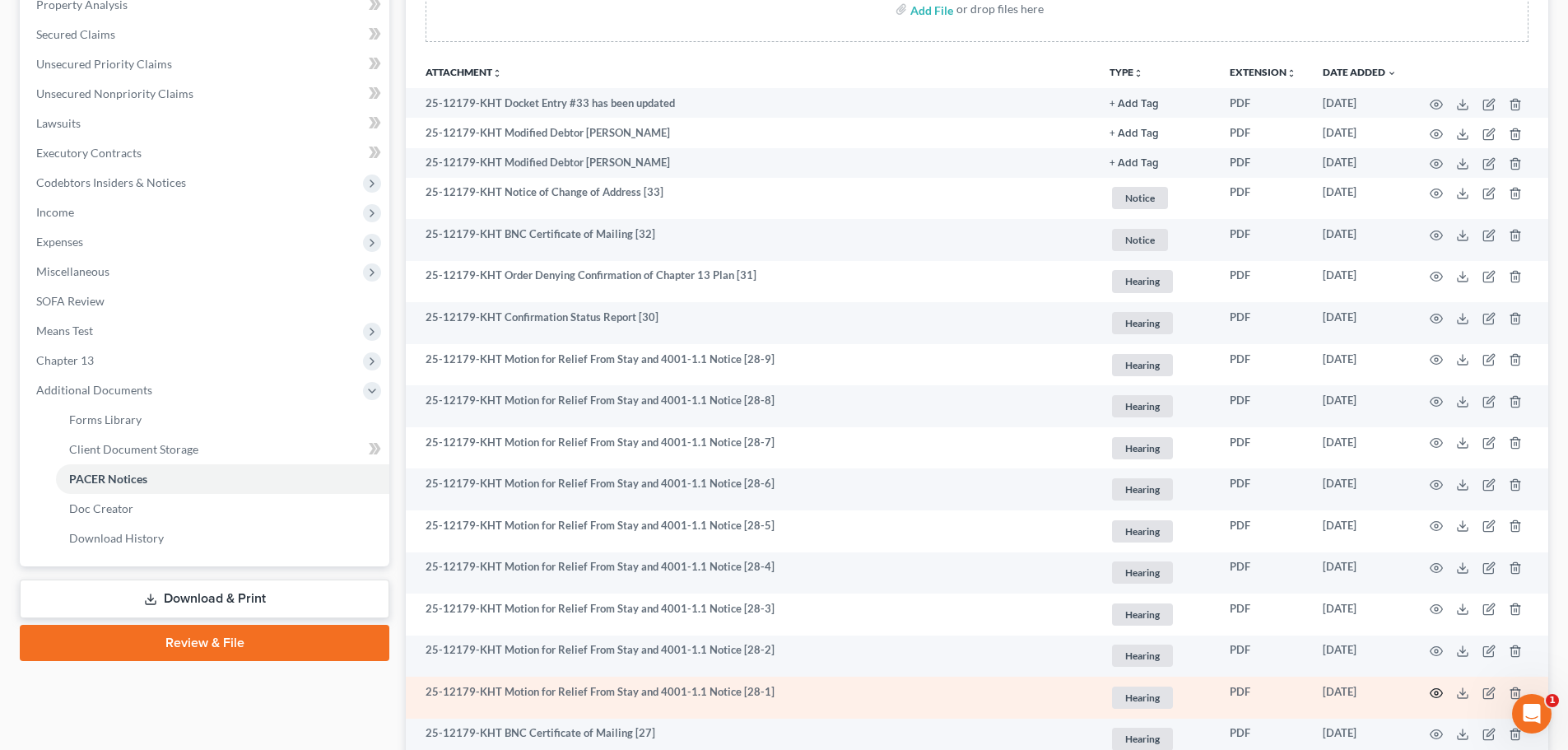
click at [1431, 696] on icon "button" at bounding box center [1436, 692] width 13 height 13
